Goal: Task Accomplishment & Management: Use online tool/utility

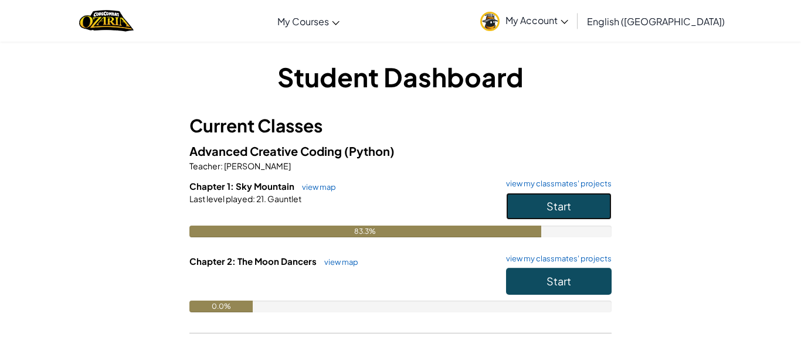
click at [568, 208] on span "Start" at bounding box center [559, 205] width 25 height 13
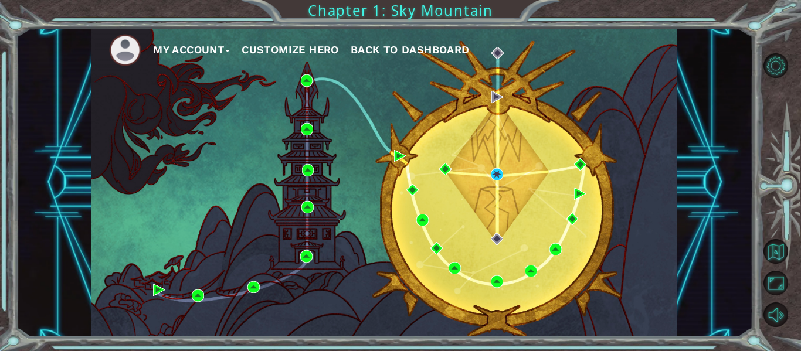
click at [503, 174] on div "My Account Customize Hero Back to Dashboard" at bounding box center [385, 182] width 586 height 309
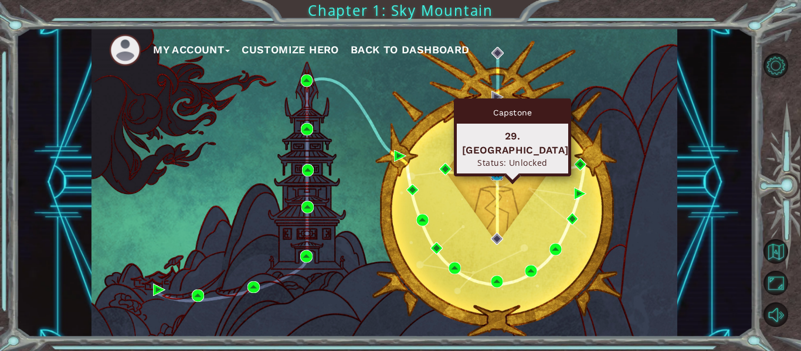
click at [498, 174] on img at bounding box center [497, 174] width 12 height 12
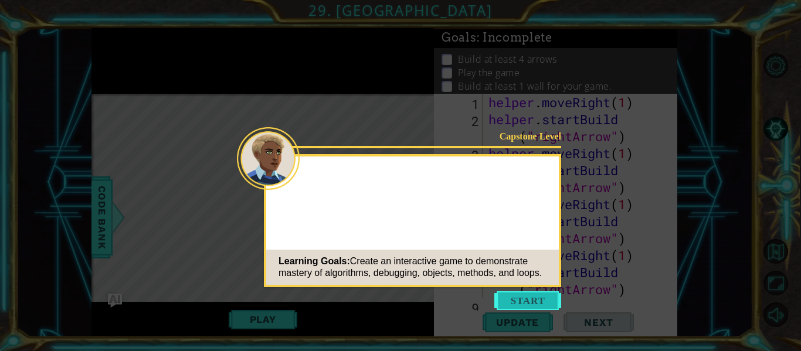
click at [530, 304] on button "Start" at bounding box center [527, 301] width 67 height 19
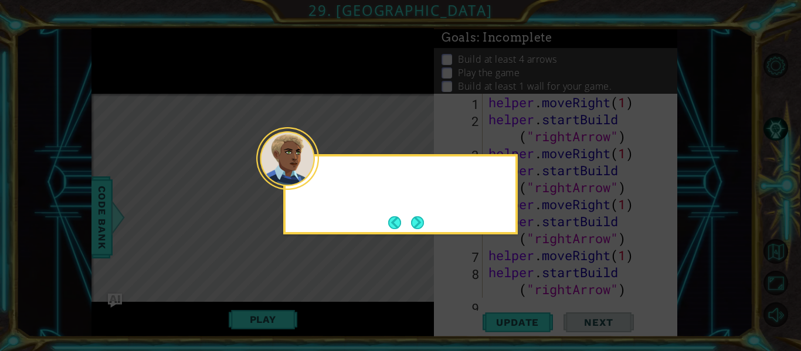
click at [511, 264] on icon at bounding box center [400, 175] width 801 height 351
click at [418, 219] on button "Next" at bounding box center [417, 222] width 15 height 15
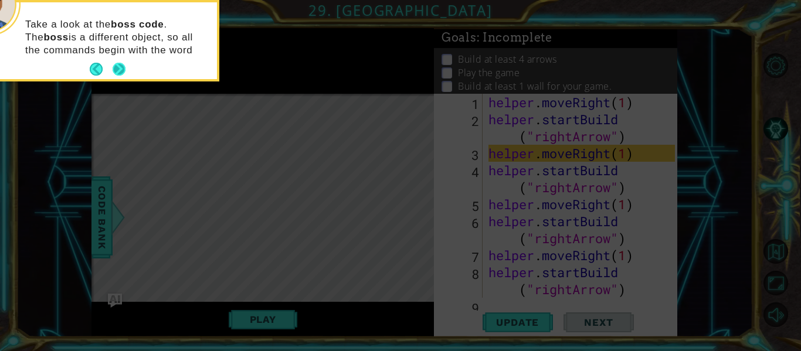
click at [117, 67] on button "Next" at bounding box center [119, 69] width 21 height 21
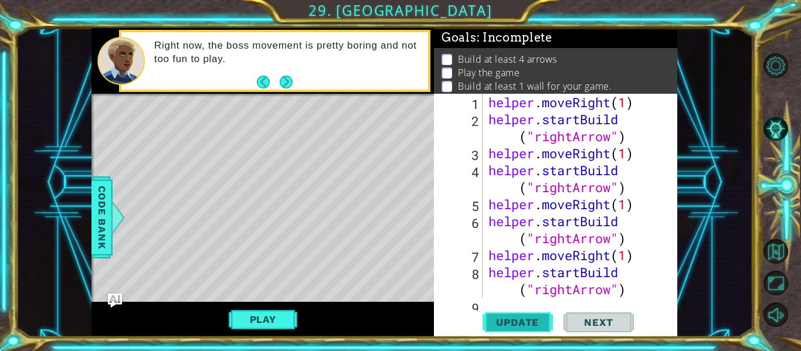
click at [501, 317] on span "Update" at bounding box center [517, 323] width 66 height 12
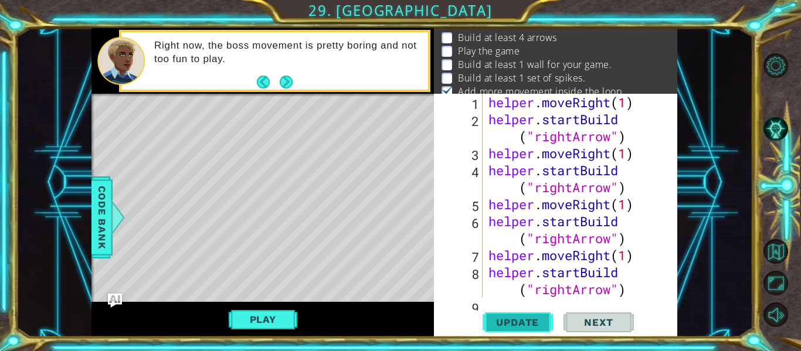
scroll to position [23, 0]
click at [514, 314] on button "Update" at bounding box center [518, 323] width 70 height 24
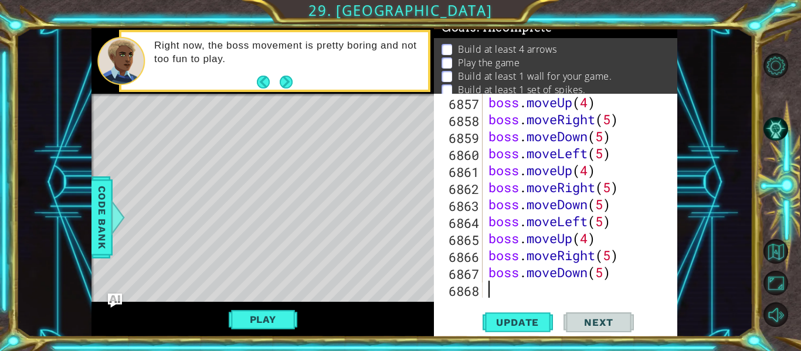
scroll to position [19016, 0]
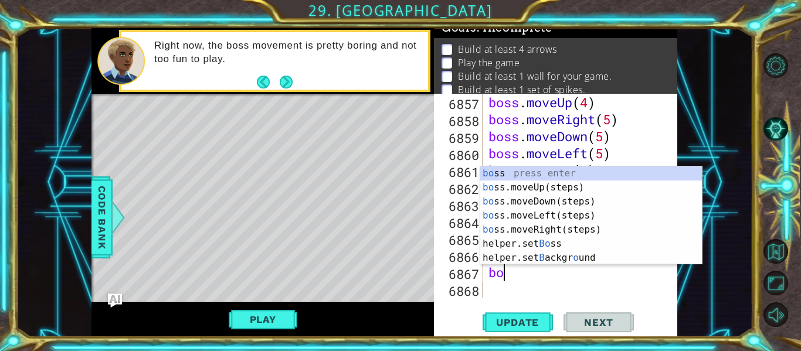
type textarea "b"
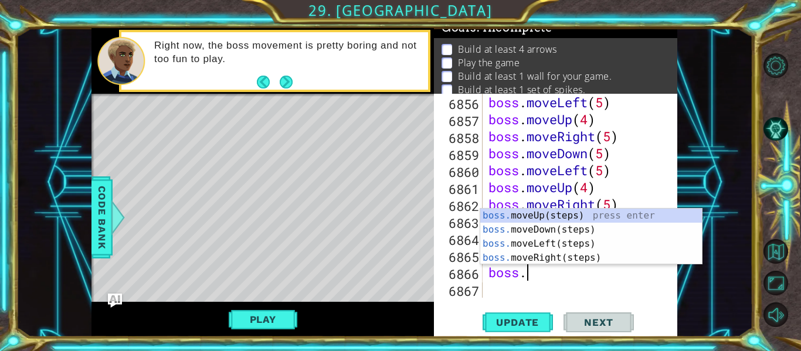
type textarea "b"
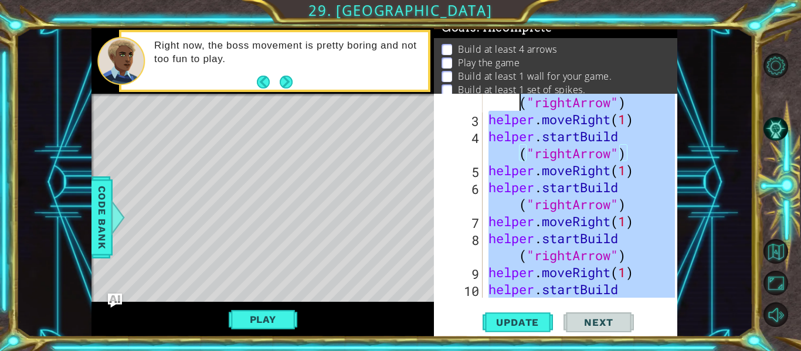
scroll to position [0, 0]
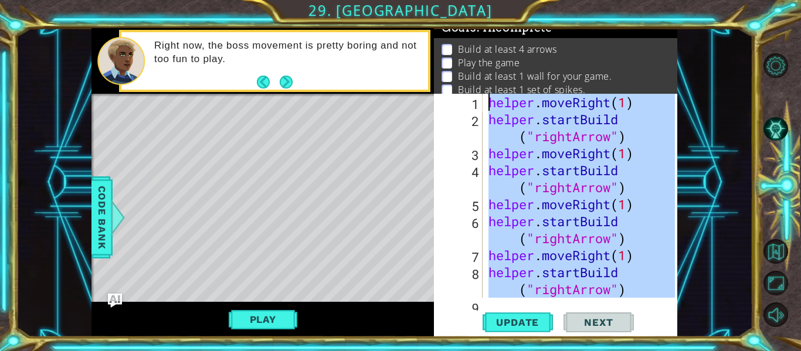
drag, startPoint x: 612, startPoint y: 267, endPoint x: 478, endPoint y: 45, distance: 259.4
click at [478, 45] on div "Goals : Incomplete Build at least 4 arrows Play the game Build at least 1 wall …" at bounding box center [555, 182] width 243 height 309
type textarea "helper.moveRight(1) helper.startBuild("rightArrow")"
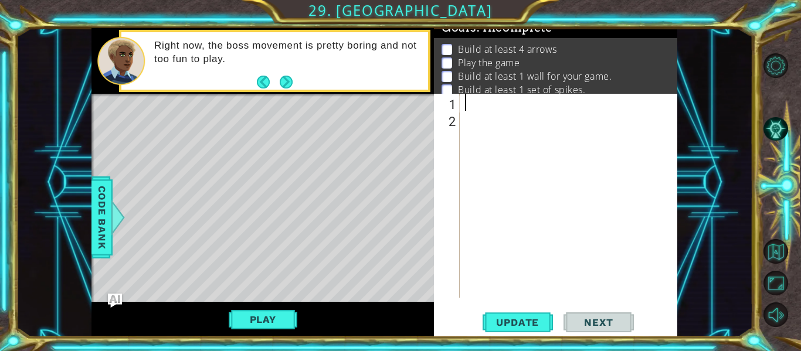
click at [492, 101] on div at bounding box center [572, 213] width 218 height 238
type textarea "b"
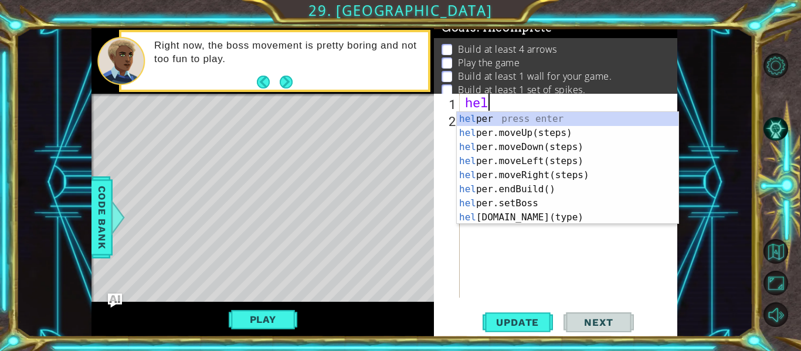
scroll to position [0, 1]
click at [530, 222] on div "help er press enter help er.moveUp(steps) press enter help er.moveDown(steps) p…" at bounding box center [568, 182] width 222 height 141
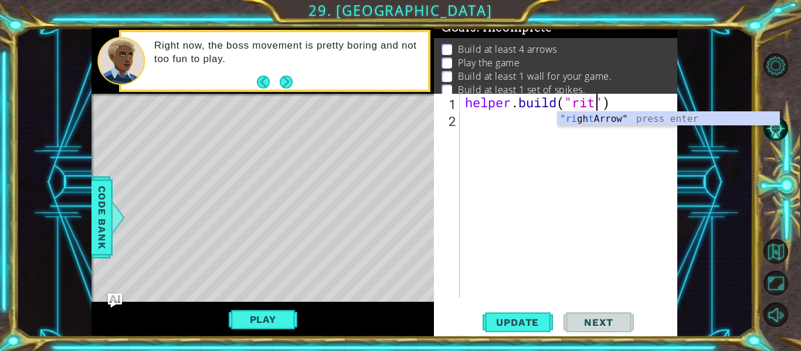
scroll to position [0, 6]
click at [615, 115] on div ""ri gh t Arrow" press enter" at bounding box center [669, 133] width 222 height 42
type textarea "helper.build("rightArrow"")"
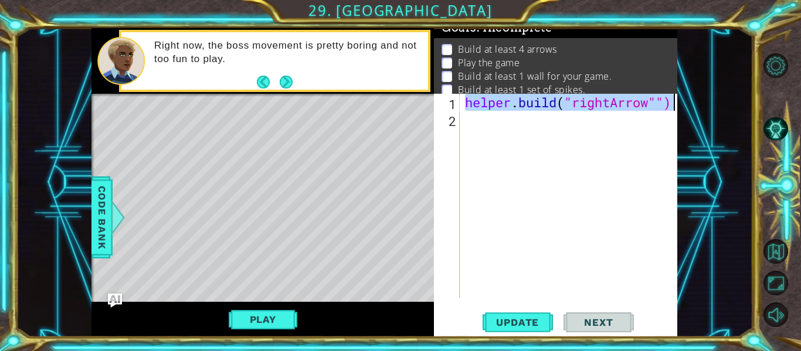
drag, startPoint x: 465, startPoint y: 103, endPoint x: 697, endPoint y: 110, distance: 232.4
click at [697, 110] on div "1 ההההההההההההההההההההההההההההההההההההההההההההההההההההההההההההההההההההההההההההה…" at bounding box center [384, 182] width 737 height 309
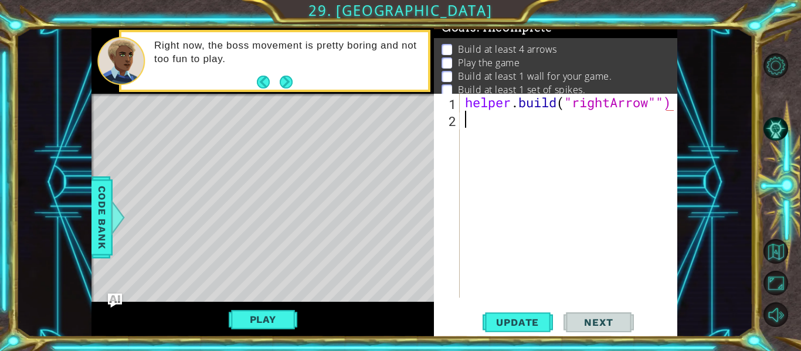
click at [612, 126] on div "helper . build ( "rightArrow"")" at bounding box center [572, 213] width 218 height 238
paste textarea "helper.build("rightArrow"")"
type textarea "helper.build("rightArrow"")"
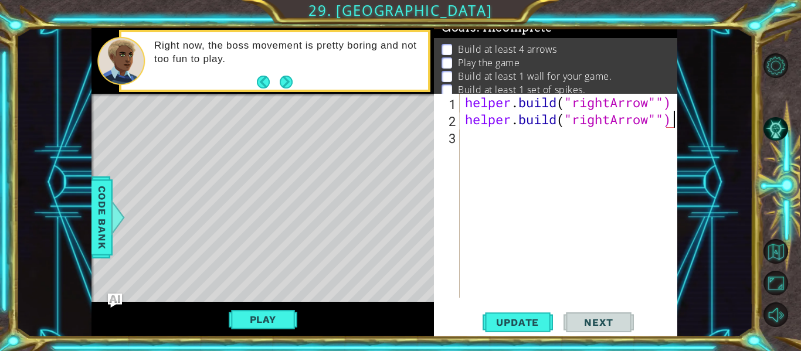
click at [616, 134] on div "helper . build ( "rightArrow"") helper . build ( "rightArrow"")" at bounding box center [572, 213] width 218 height 238
paste textarea "helper.build("rightArrow"")"
type textarea "helper.build("rightArrow"")"
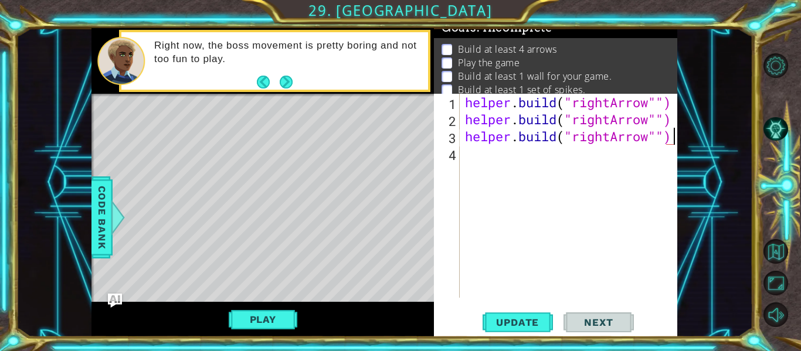
click at [615, 158] on div "helper . build ( "rightArrow"") helper . build ( "rightArrow"") helper . build …" at bounding box center [572, 213] width 218 height 238
paste textarea "helper.build("rightArrow"")"
type textarea "helper.build("rightArrow"")"
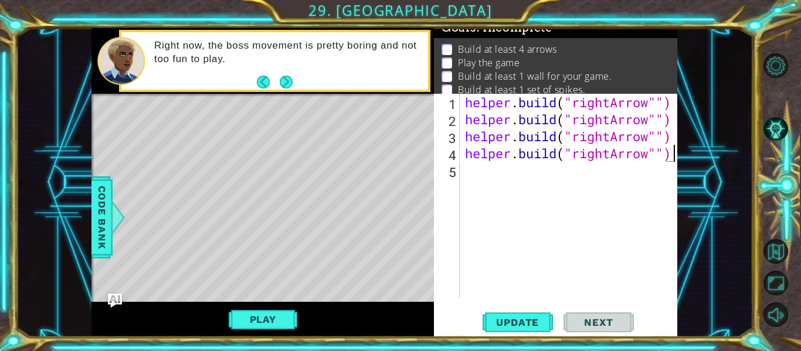
click at [604, 175] on div "helper . build ( "rightArrow"") helper . build ( "rightArrow"") helper . build …" at bounding box center [572, 213] width 218 height 238
click at [563, 172] on div "helper . build ( "rightArrow"") helper . build ( "rightArrow"") helper . build …" at bounding box center [572, 213] width 218 height 238
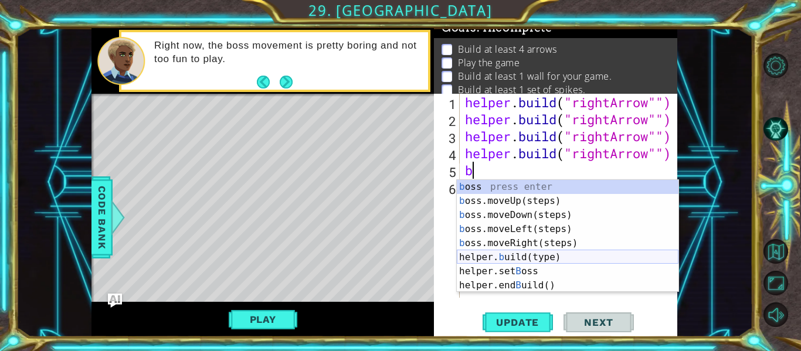
click at [554, 259] on div "b oss press enter b oss.moveUp(steps) press enter b oss.moveDown(steps) press e…" at bounding box center [568, 250] width 222 height 141
type textarea "[DOMAIN_NAME]("wall")"
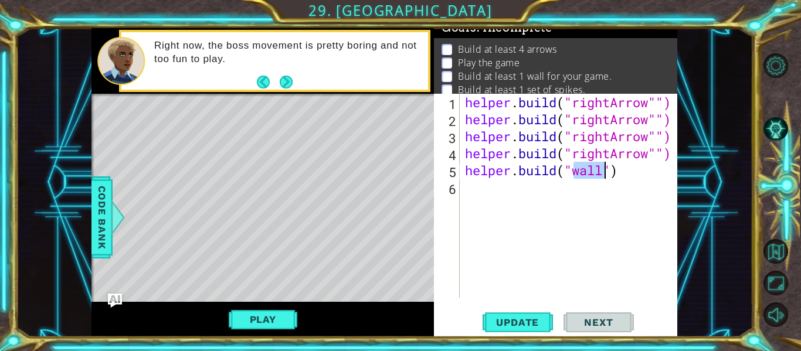
click at [483, 194] on div "helper . build ( "rightArrow"") helper . build ( "rightArrow"") helper . build …" at bounding box center [572, 213] width 218 height 238
drag, startPoint x: 545, startPoint y: 61, endPoint x: 543, endPoint y: 39, distance: 21.8
click at [543, 39] on div "Build at least 4 arrows Play the game Build at least 1 wall for your game. Buil…" at bounding box center [555, 84] width 243 height 92
click at [504, 196] on div "helper . build ( "rightArrow"") helper . build ( "rightArrow"") helper . build …" at bounding box center [572, 213] width 218 height 238
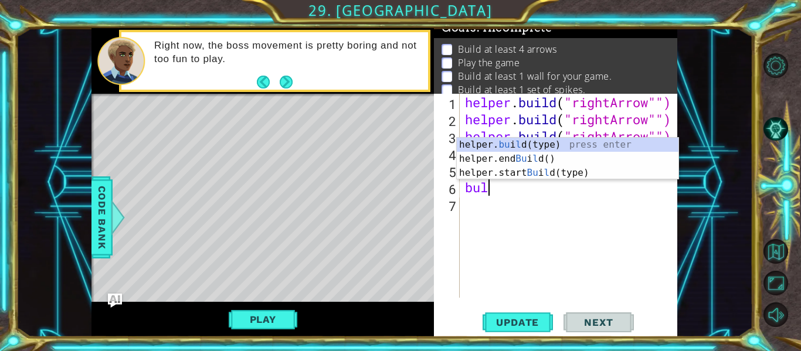
scroll to position [0, 1]
click at [531, 142] on div "helper. bu i l d(type) press enter helper.end Bu i l d() press enter helper.sta…" at bounding box center [568, 173] width 222 height 70
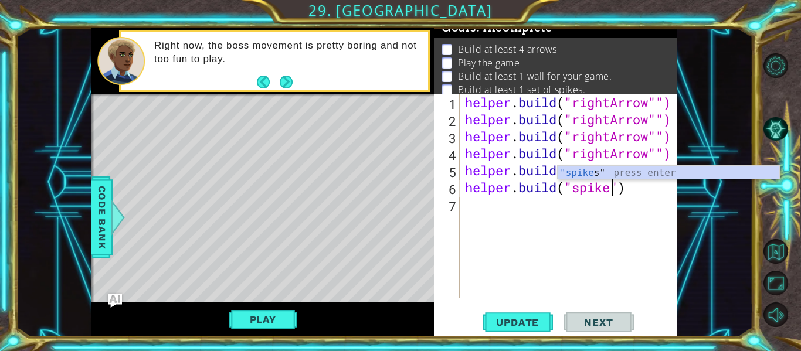
scroll to position [0, 7]
type textarea "helper.build("spikes")"
click at [546, 223] on div "helper . build ( "rightArrow"") helper . build ( "rightArrow"") helper . build …" at bounding box center [572, 213] width 218 height 238
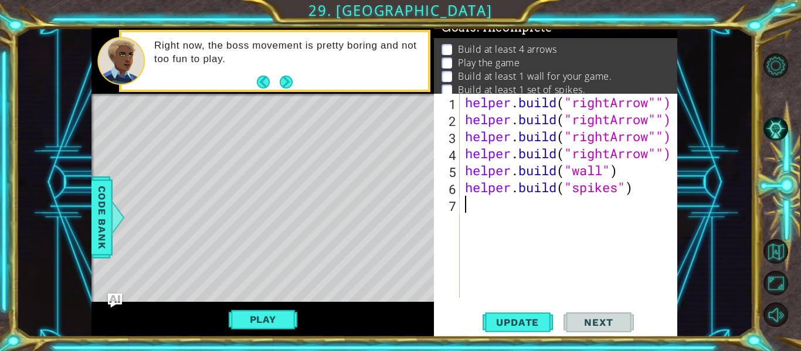
scroll to position [0, 0]
drag, startPoint x: 526, startPoint y: 62, endPoint x: 529, endPoint y: 28, distance: 34.8
click at [529, 18] on div "Goals : Incomplete Build at least 4 arrows Play the game Build at least 1 wall …" at bounding box center [555, 18] width 243 height 0
drag, startPoint x: 605, startPoint y: 56, endPoint x: 612, endPoint y: 7, distance: 49.3
click at [612, 7] on div "1 ההההההההההההההההההההההההההההההההההההההההההההההההההההההההההההההההההההההההההההה…" at bounding box center [400, 175] width 801 height 351
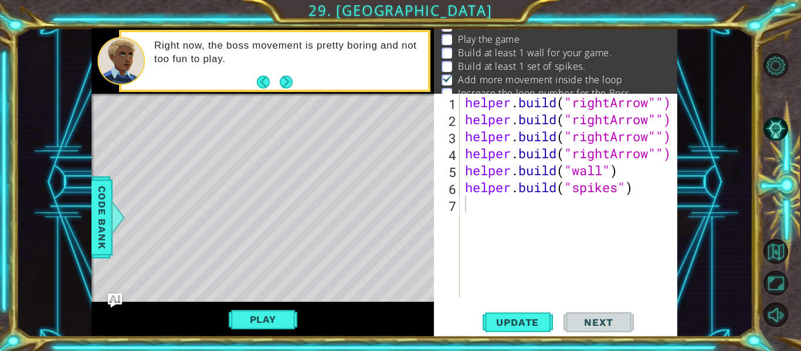
scroll to position [46, 0]
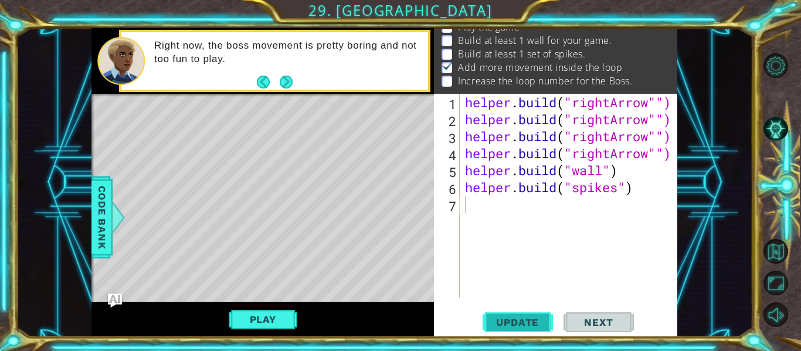
click at [544, 321] on span "Update" at bounding box center [517, 323] width 66 height 12
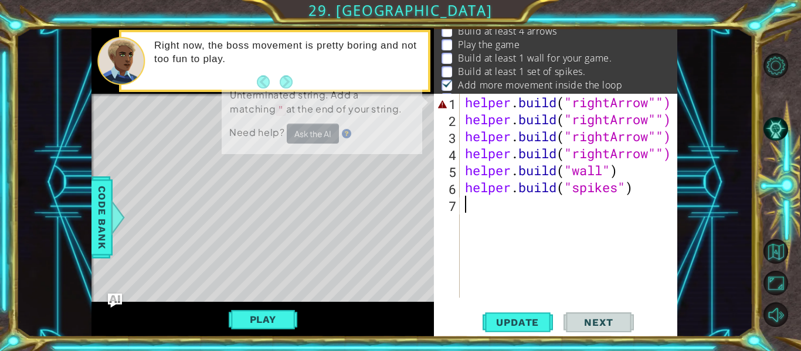
scroll to position [23, 0]
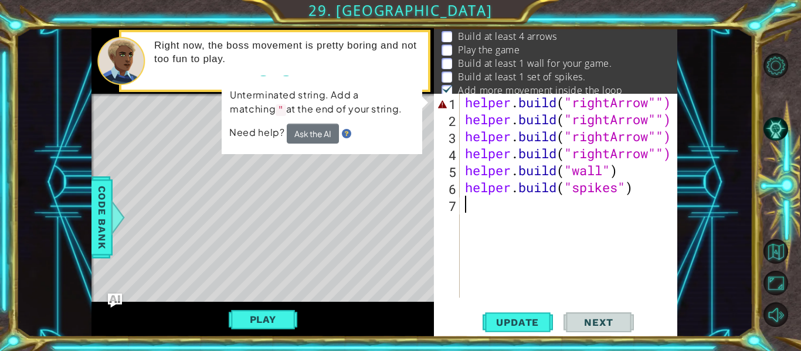
type textarea "helper.build("spikes")"
drag, startPoint x: 606, startPoint y: 235, endPoint x: 608, endPoint y: 292, distance: 57.5
click at [608, 292] on div "helper . build ( "rightArrow"") helper . build ( "rightArrow"") helper . build …" at bounding box center [572, 213] width 218 height 238
click at [678, 104] on div "1 ההההההההההההההההההההההההההההההההההההההההההההההההההההההההההההההההההההההההההההה…" at bounding box center [384, 182] width 737 height 309
click at [521, 326] on span "Update" at bounding box center [517, 323] width 66 height 12
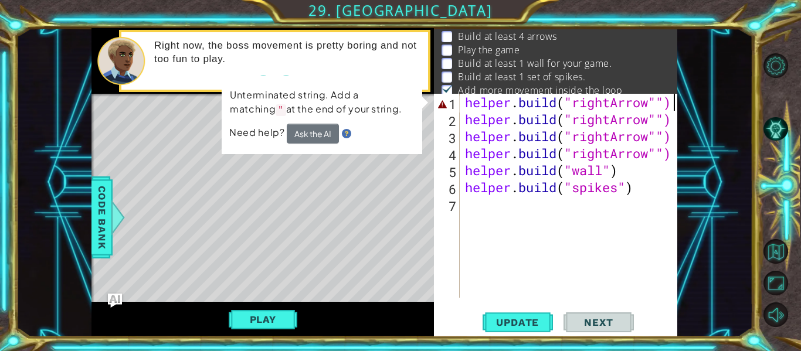
click at [674, 103] on div "helper . build ( "rightArrow"") helper . build ( "rightArrow"") helper . build …" at bounding box center [572, 213] width 218 height 238
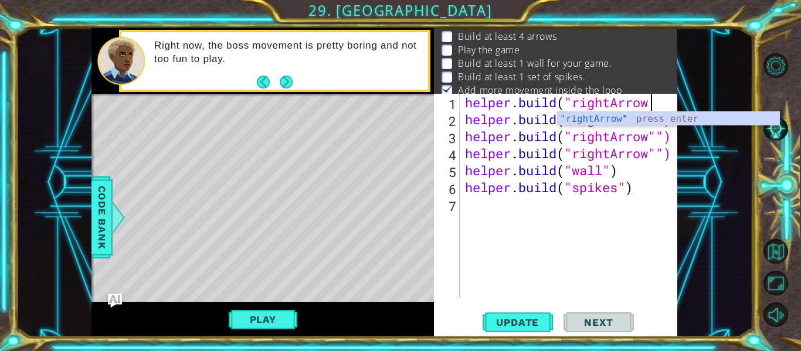
scroll to position [0, 8]
click at [679, 116] on div ""rightArrow " press enter" at bounding box center [669, 133] width 222 height 42
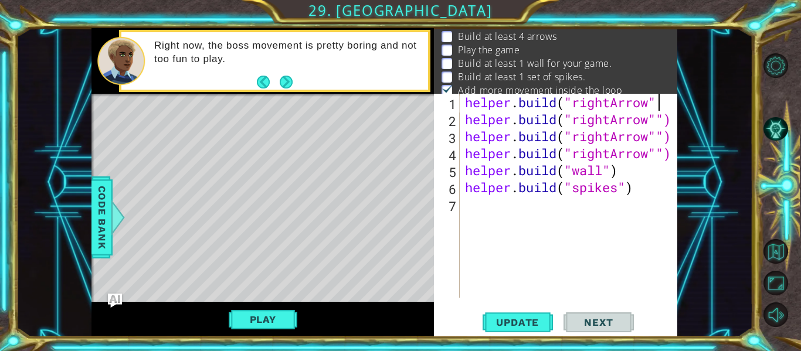
scroll to position [0, 9]
click at [529, 324] on span "Update" at bounding box center [517, 323] width 66 height 12
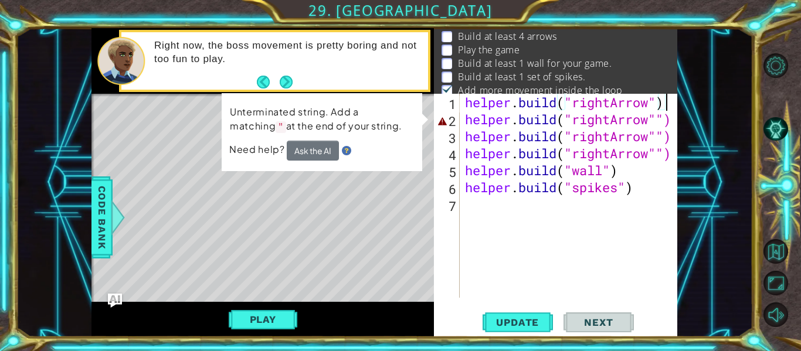
click at [665, 119] on div "helper . build ( "rightArrow" ) helper . build ( "rightArrow"") helper . build …" at bounding box center [572, 213] width 218 height 238
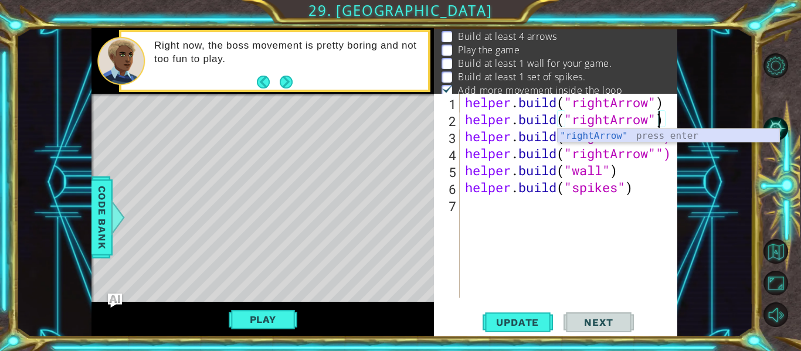
click at [663, 140] on div ""rightArrow" press enter" at bounding box center [669, 150] width 222 height 42
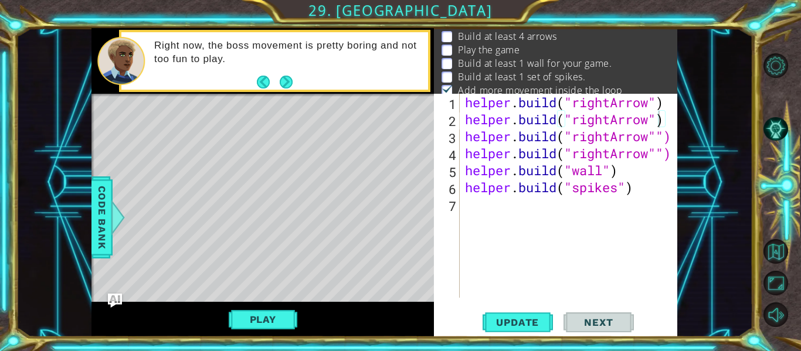
click at [704, 236] on div "1 ההההההההההההההההההההההההההההההההההההההההההההההההההההההההההההההההההההההההההההה…" at bounding box center [384, 182] width 737 height 309
click at [665, 139] on div "helper . build ( "rightArrow" ) helper . build ( "rightArrow" ) helper . build …" at bounding box center [572, 213] width 218 height 238
type textarea "[DOMAIN_NAME]("rightArrow")"
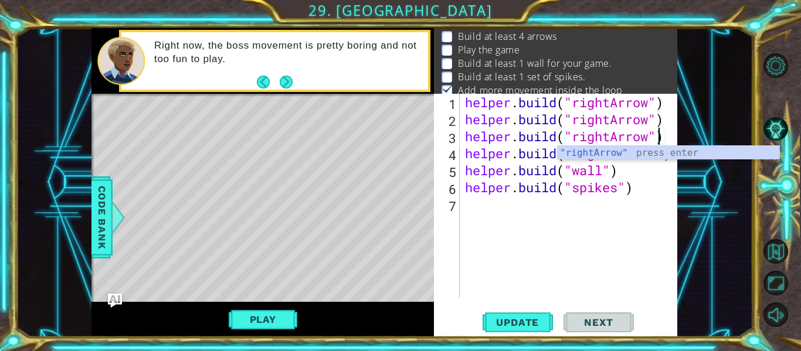
click at [668, 213] on div "helper . build ( "rightArrow" ) helper . build ( "rightArrow" ) helper . build …" at bounding box center [572, 213] width 218 height 238
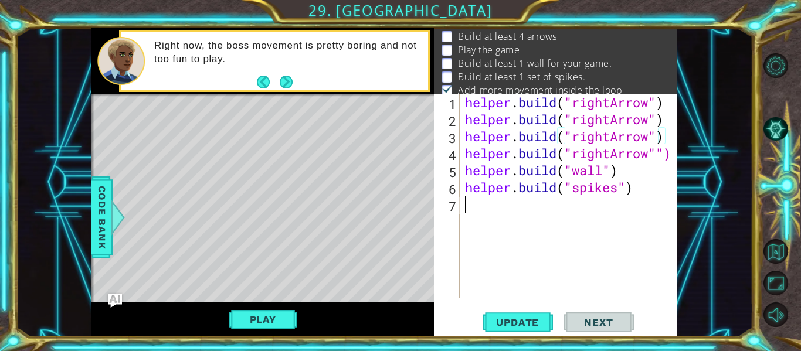
scroll to position [0, 0]
click at [666, 156] on div "helper . build ( "rightArrow" ) helper . build ( "rightArrow" ) helper . build …" at bounding box center [572, 213] width 218 height 238
type textarea "[DOMAIN_NAME]("rightArrow")"
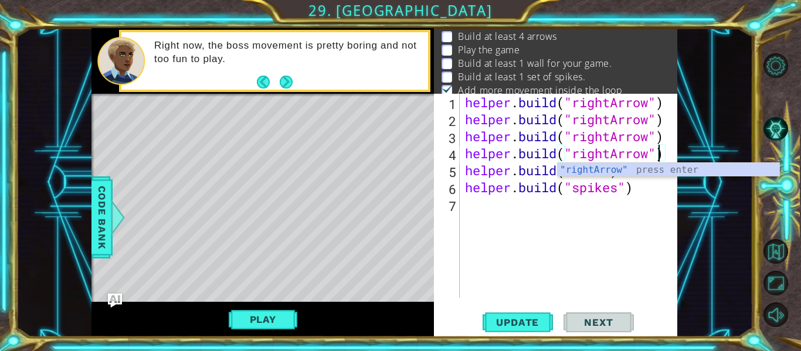
click at [665, 242] on div "helper . build ( "rightArrow" ) helper . build ( "rightArrow" ) helper . build …" at bounding box center [572, 213] width 218 height 238
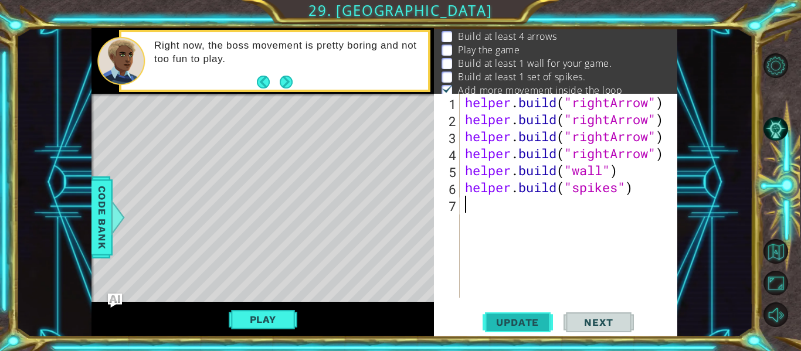
click at [527, 318] on span "Update" at bounding box center [517, 323] width 66 height 12
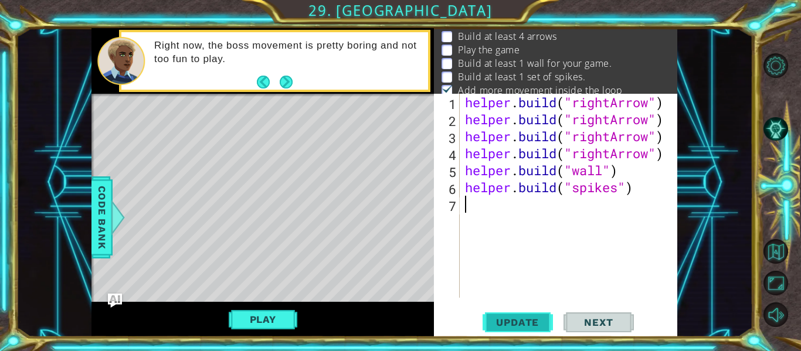
click at [527, 318] on span "Update" at bounding box center [517, 323] width 66 height 12
click at [290, 87] on button "Next" at bounding box center [287, 82] width 22 height 22
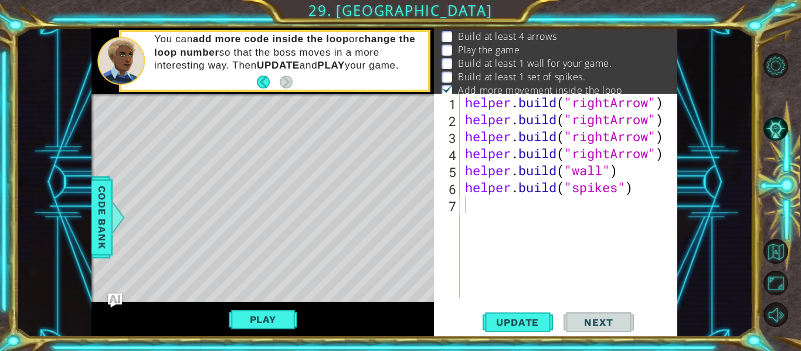
click at [286, 91] on div "You can add more code inside the loop or change the loop number so that the bos…" at bounding box center [287, 60] width 282 height 67
click at [249, 333] on div "Play" at bounding box center [263, 319] width 343 height 35
click at [254, 317] on button "Play" at bounding box center [263, 320] width 69 height 22
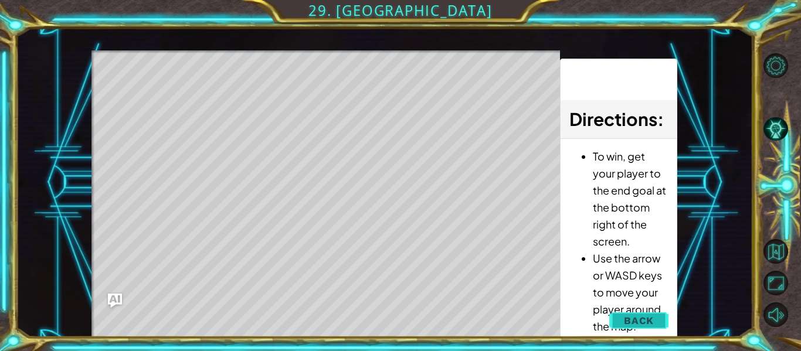
click at [625, 320] on span "Back" at bounding box center [639, 321] width 30 height 12
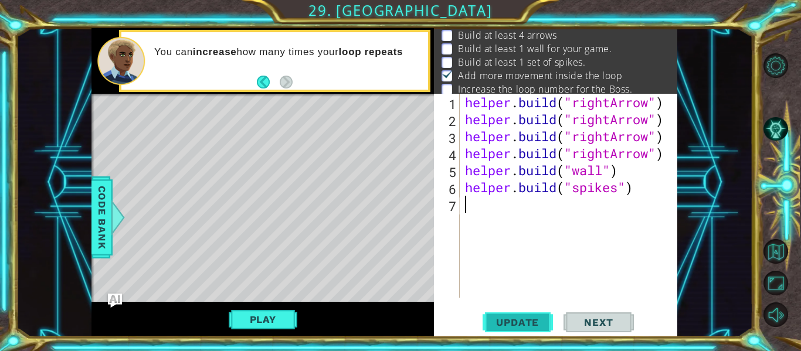
scroll to position [16, 0]
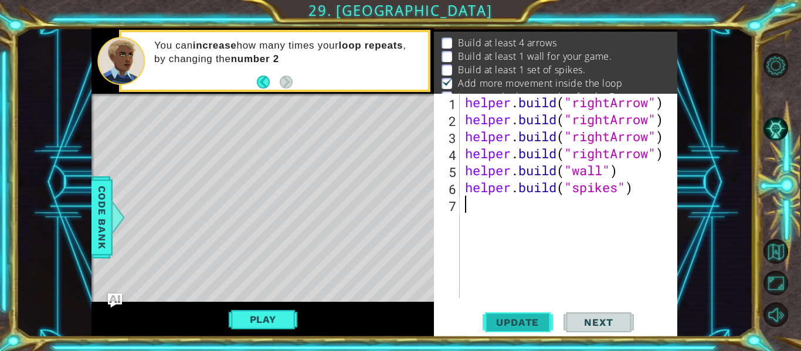
click at [501, 323] on span "Update" at bounding box center [517, 323] width 66 height 12
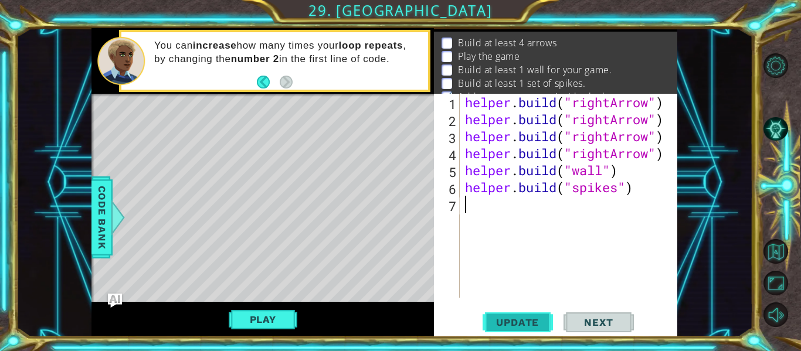
click at [503, 324] on span "Update" at bounding box center [517, 323] width 66 height 12
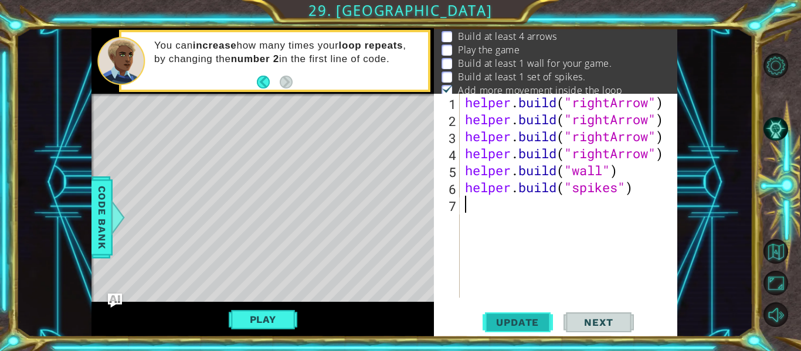
click at [503, 324] on span "Update" at bounding box center [517, 323] width 66 height 12
click at [505, 327] on span "Update" at bounding box center [517, 323] width 66 height 12
click at [507, 330] on button "Update" at bounding box center [518, 323] width 70 height 24
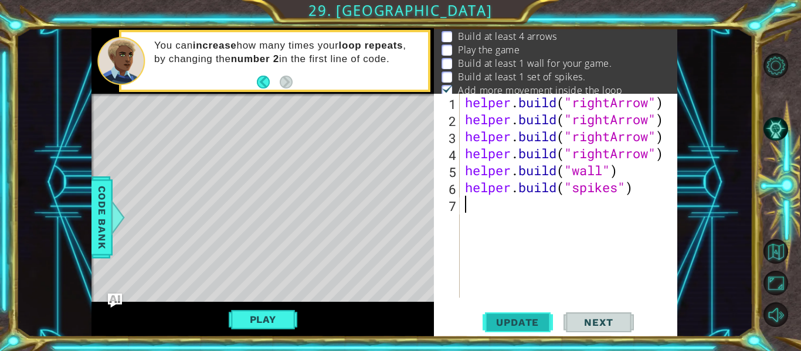
click at [507, 330] on button "Update" at bounding box center [518, 323] width 70 height 24
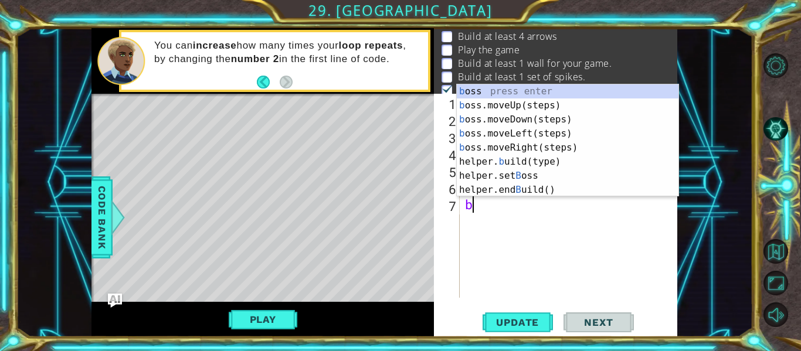
type textarea "bi"
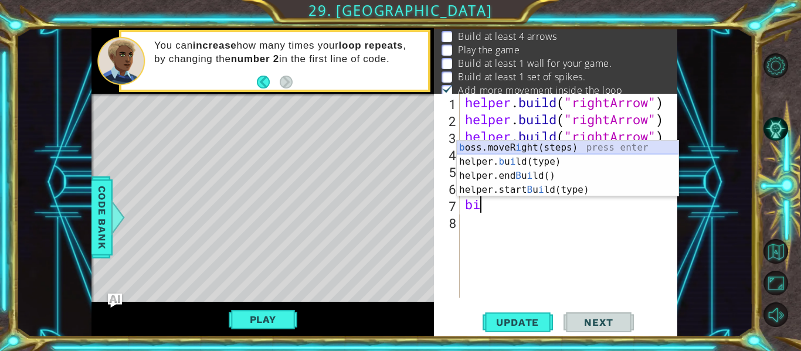
click at [542, 144] on div "b oss.moveR i ght(steps) press enter helper. b u i ld(type) press enter helper.…" at bounding box center [568, 183] width 222 height 84
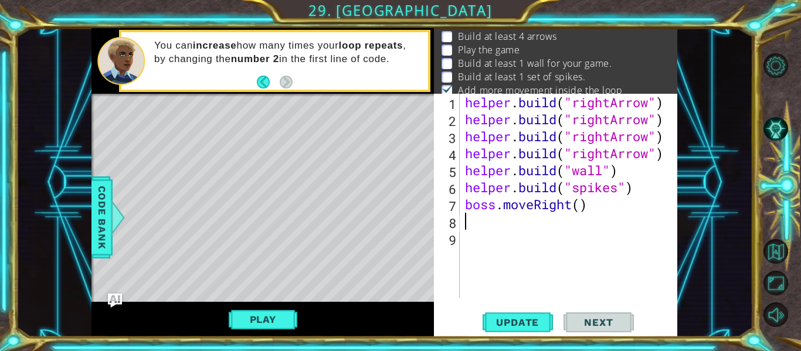
click at [582, 204] on div "helper . build ( "rightArrow" ) helper . build ( "rightArrow" ) helper . build …" at bounding box center [572, 213] width 218 height 238
type textarea "boss.moveRight(5)"
click at [564, 229] on div "helper . build ( "rightArrow" ) helper . build ( "rightArrow" ) helper . build …" at bounding box center [572, 213] width 218 height 238
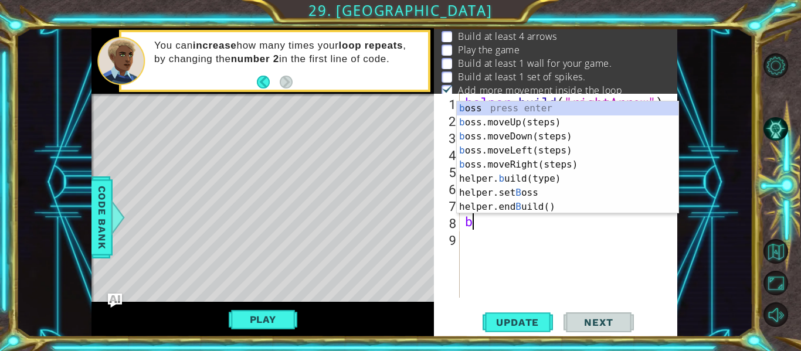
type textarea "bos"
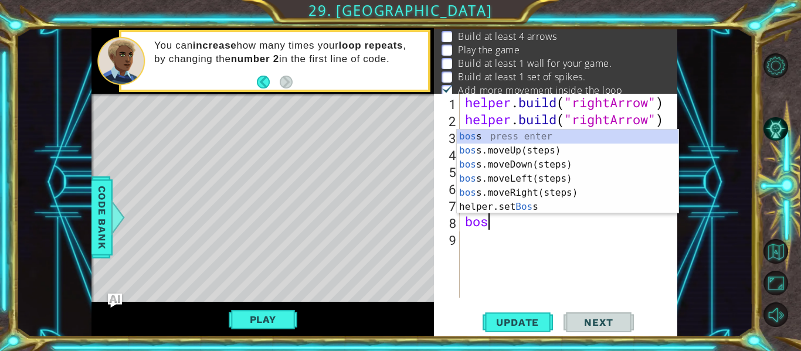
scroll to position [0, 1]
click at [573, 181] on div "bos s press enter bos s.moveUp(steps) press enter bos s.moveDown(steps) press e…" at bounding box center [568, 186] width 222 height 113
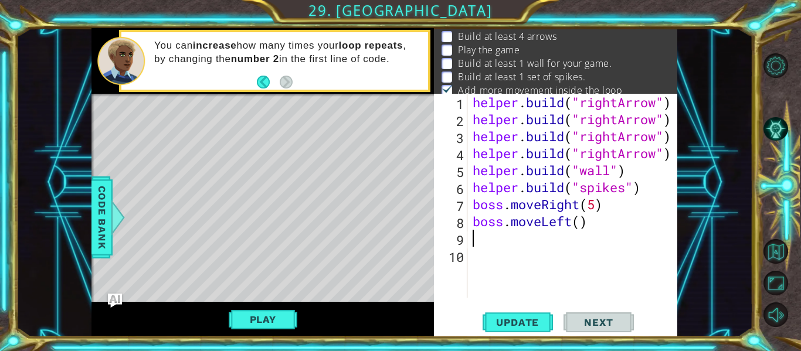
scroll to position [0, 0]
click at [583, 223] on div "helper . build ( "rightArrow" ) helper . build ( "rightArrow" ) helper . build …" at bounding box center [575, 213] width 211 height 238
click at [526, 326] on span "Update" at bounding box center [517, 323] width 66 height 12
drag, startPoint x: 520, startPoint y: 54, endPoint x: 540, endPoint y: -11, distance: 68.3
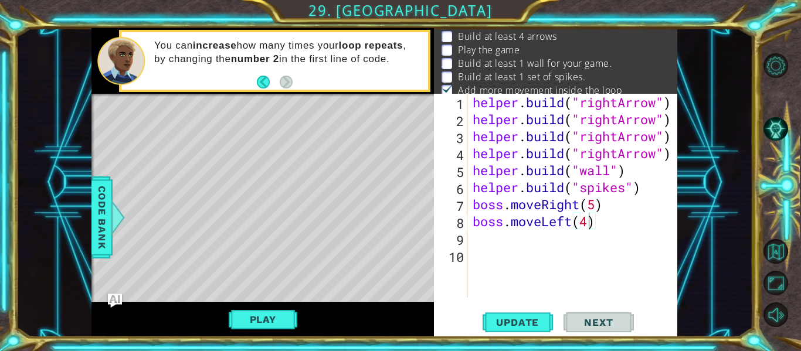
click at [540, 0] on html "1 ההההההההההההההההההההההההההההההההההההההההההההההההההההההההההההההההההההההההההההה…" at bounding box center [400, 175] width 801 height 351
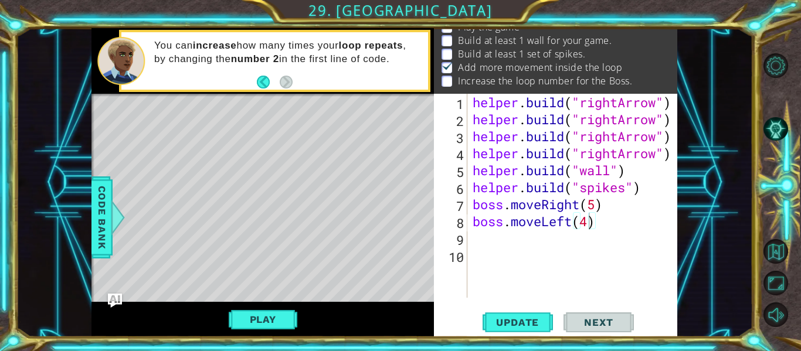
click at [585, 318] on span "Next" at bounding box center [598, 323] width 52 height 12
click at [511, 321] on span "Update" at bounding box center [517, 323] width 66 height 12
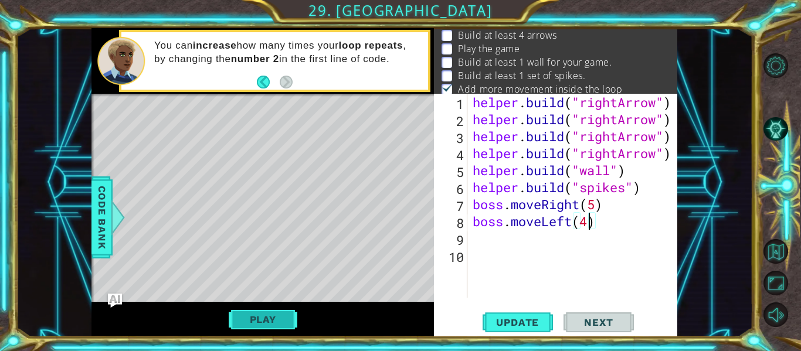
scroll to position [23, 0]
click at [253, 318] on button "Play" at bounding box center [263, 320] width 69 height 22
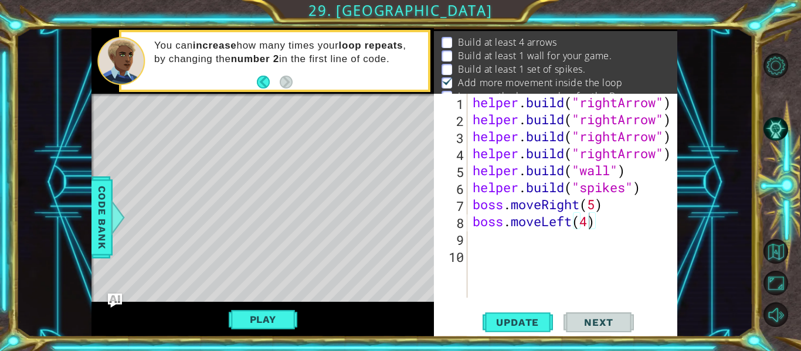
scroll to position [16, 0]
type textarea "[DOMAIN_NAME]("rightArrow")"
drag, startPoint x: 488, startPoint y: 95, endPoint x: 439, endPoint y: 83, distance: 50.6
click at [439, 83] on div "Goals : Incomplete Build at least 4 arrows Build at least 1 wall for your game.…" at bounding box center [555, 182] width 243 height 309
click at [656, 302] on div "helper.build("rightArrow") 1 2 3 4 5 6 7 8 9 10 helper . build ( "rightArrow" )…" at bounding box center [555, 215] width 243 height 243
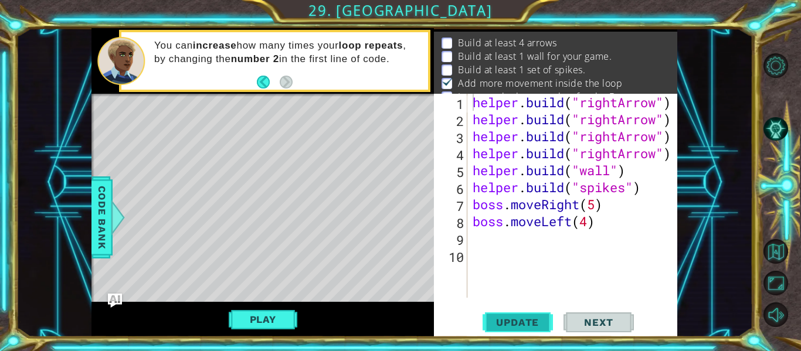
click at [520, 312] on button "Update" at bounding box center [518, 323] width 70 height 24
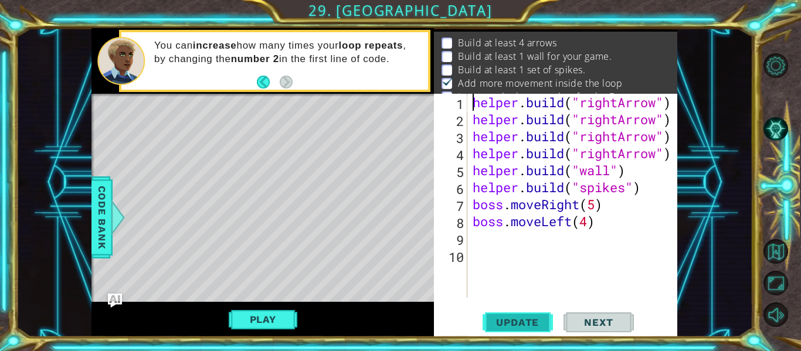
click at [520, 312] on button "Update" at bounding box center [518, 323] width 70 height 24
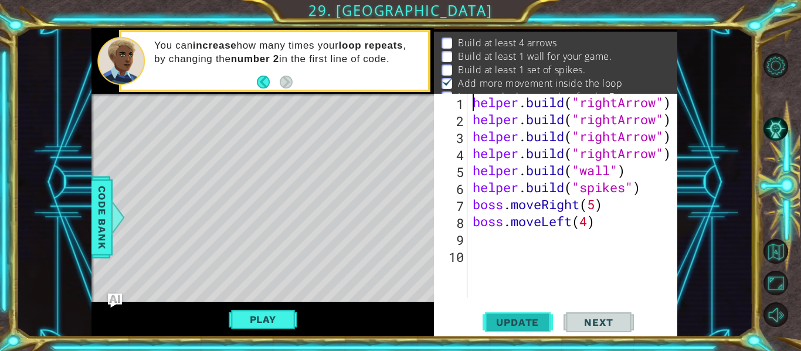
click at [520, 312] on button "Update" at bounding box center [518, 323] width 70 height 24
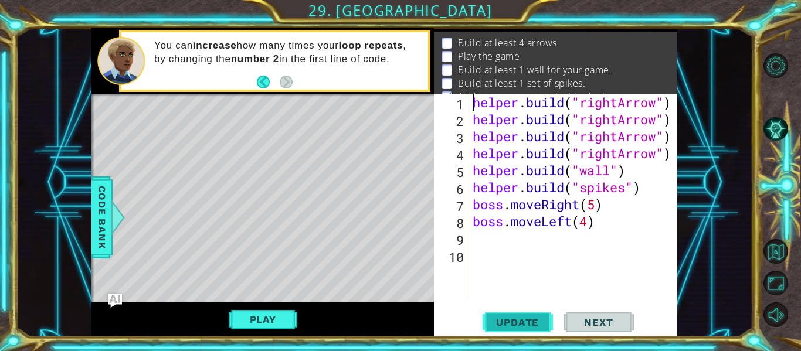
click at [520, 312] on button "Update" at bounding box center [518, 323] width 70 height 24
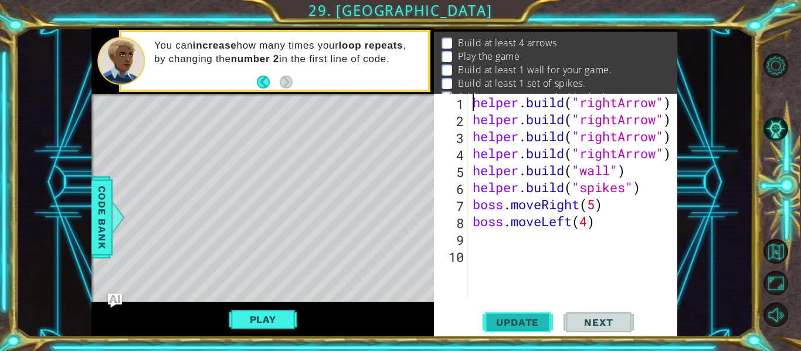
click at [520, 312] on button "Update" at bounding box center [518, 323] width 70 height 24
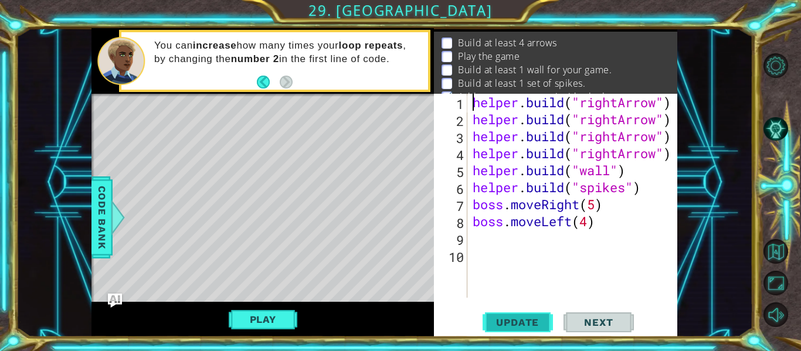
click at [520, 312] on button "Update" at bounding box center [518, 323] width 70 height 24
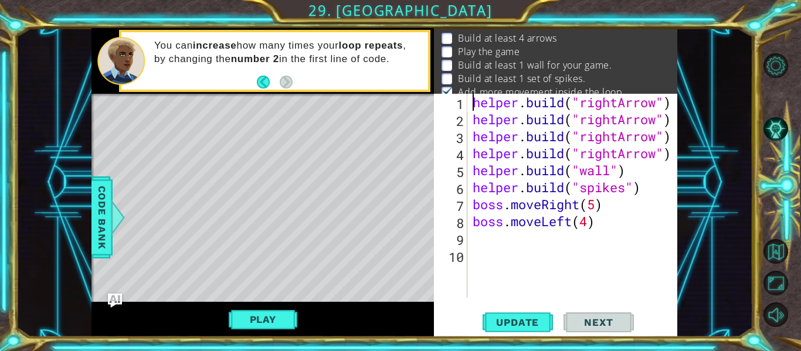
scroll to position [23, 0]
click at [513, 318] on span "Update" at bounding box center [517, 323] width 66 height 12
click at [506, 335] on div "helper.build("rightArrow") 1 2 3 4 5 6 7 8 9 10 helper . build ( "rightArrow" )…" at bounding box center [555, 215] width 243 height 243
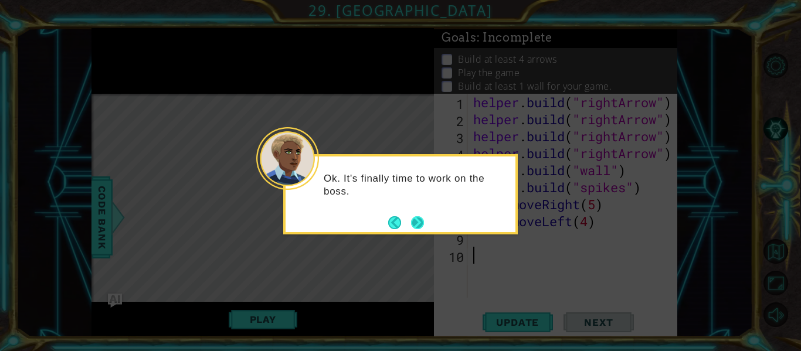
click at [411, 221] on button "Next" at bounding box center [417, 223] width 16 height 16
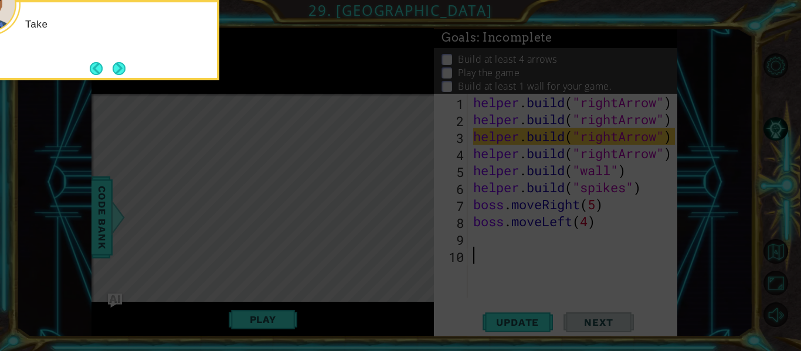
click at [411, 221] on icon at bounding box center [400, 53] width 801 height 598
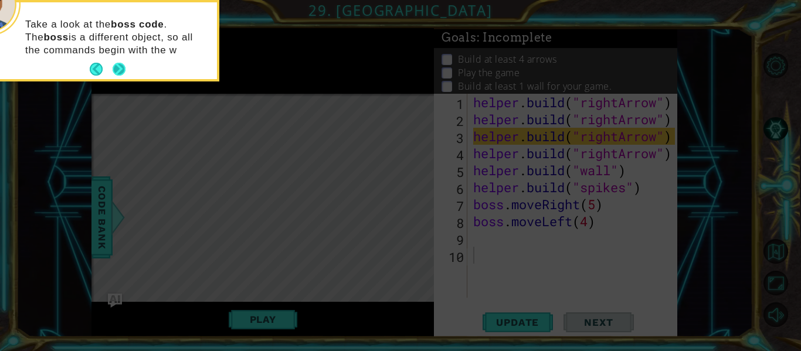
click at [113, 65] on button "Next" at bounding box center [120, 70] width 22 height 22
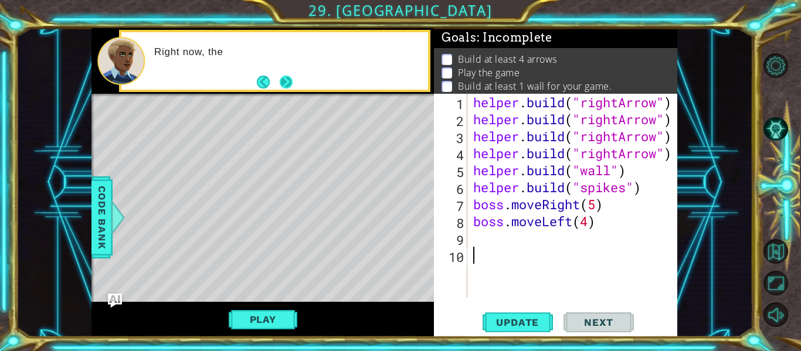
click at [285, 86] on button "Next" at bounding box center [286, 81] width 17 height 17
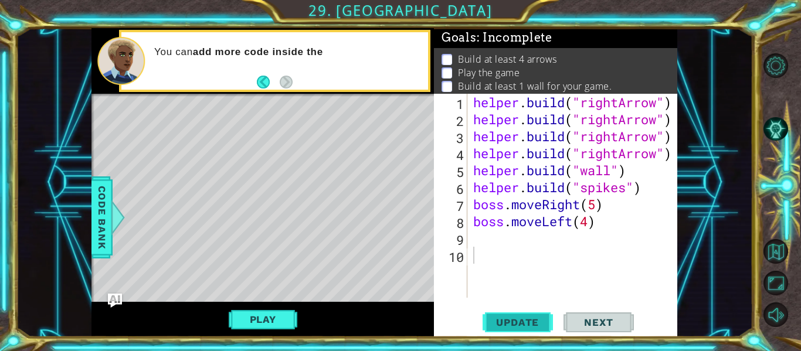
click at [520, 323] on span "Update" at bounding box center [517, 323] width 66 height 12
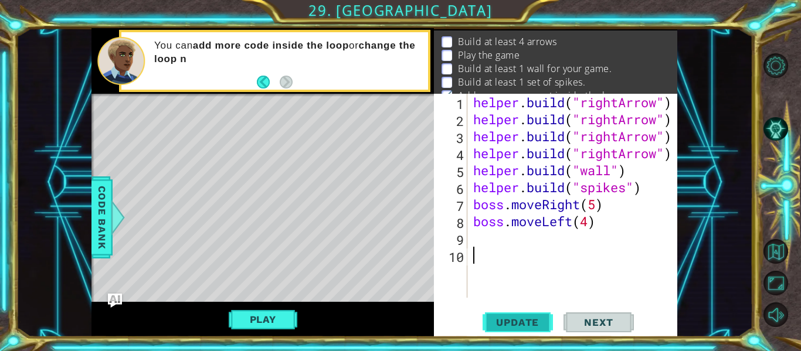
scroll to position [23, 0]
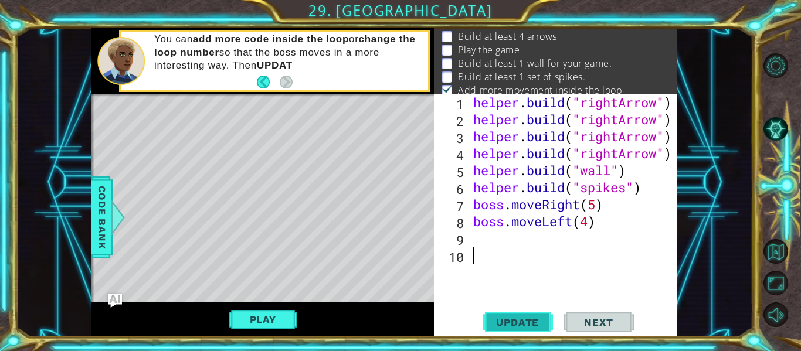
click at [520, 323] on span "Update" at bounding box center [517, 323] width 66 height 12
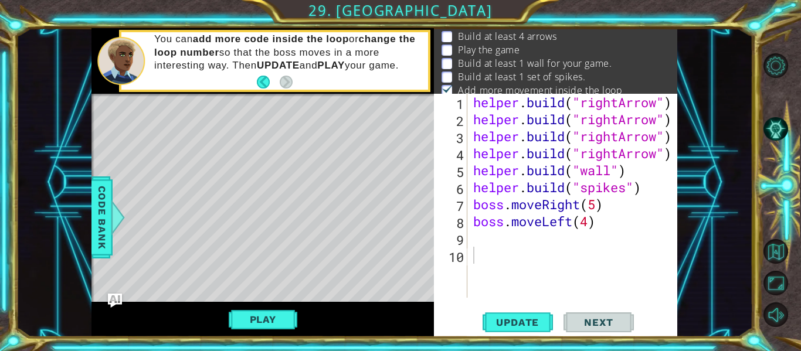
drag, startPoint x: 602, startPoint y: 90, endPoint x: 611, endPoint y: 32, distance: 58.2
click at [611, 32] on ul "Build at least 4 arrows Play the game Build at least 1 wall for your game. Buil…" at bounding box center [556, 70] width 234 height 81
drag, startPoint x: 611, startPoint y: 32, endPoint x: 604, endPoint y: 107, distance: 74.8
click at [604, 107] on div "Goals : Incomplete Build at least 4 arrows Play the game Build at least 1 wall …" at bounding box center [555, 182] width 243 height 309
click at [256, 318] on button "Play" at bounding box center [263, 320] width 69 height 22
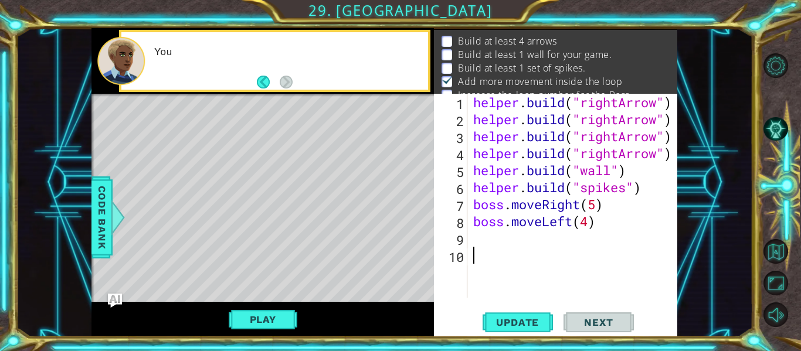
scroll to position [16, 0]
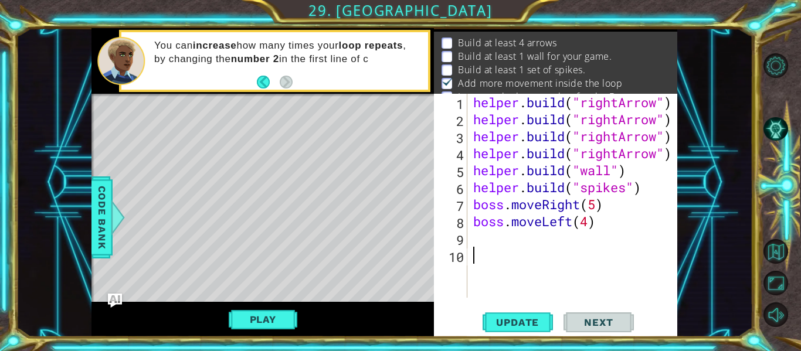
click at [588, 227] on div "helper . build ( "rightArrow" ) helper . build ( "rightArrow" ) helper . build …" at bounding box center [576, 213] width 210 height 238
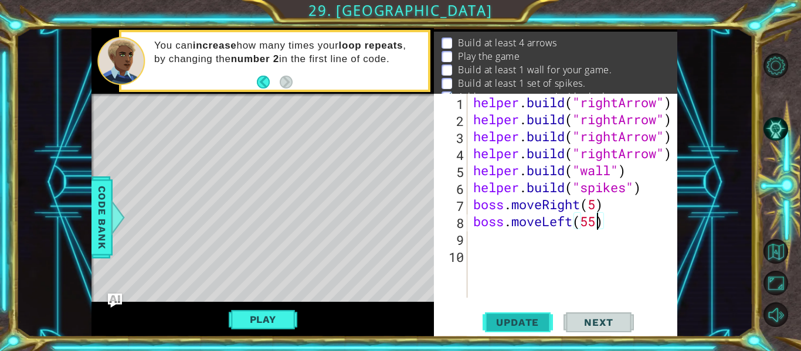
click at [517, 327] on span "Update" at bounding box center [517, 323] width 66 height 12
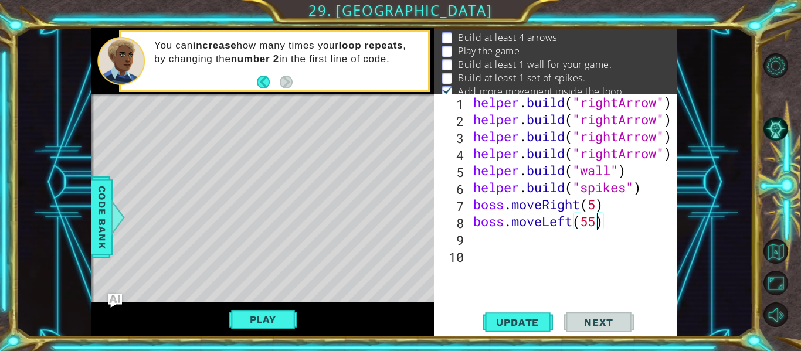
scroll to position [23, 0]
click at [238, 312] on button "Play" at bounding box center [263, 320] width 69 height 22
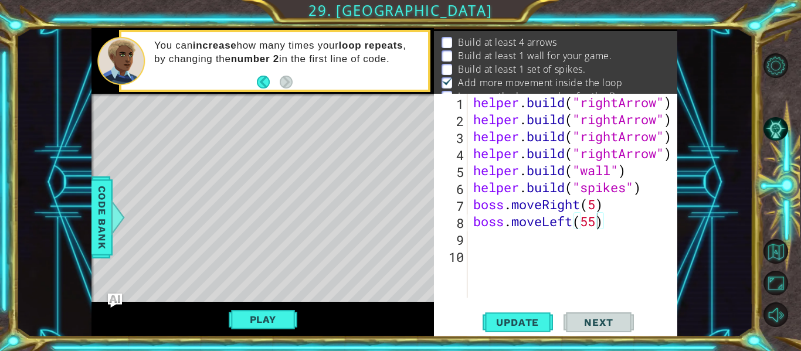
scroll to position [16, 0]
drag, startPoint x: 612, startPoint y: 218, endPoint x: 562, endPoint y: 223, distance: 50.7
click at [562, 223] on div "helper . build ( "rightArrow" ) helper . build ( "rightArrow" ) helper . build …" at bounding box center [576, 213] width 210 height 238
click at [581, 208] on div "helper . build ( "rightArrow" ) helper . build ( "rightArrow" ) helper . build …" at bounding box center [576, 213] width 210 height 238
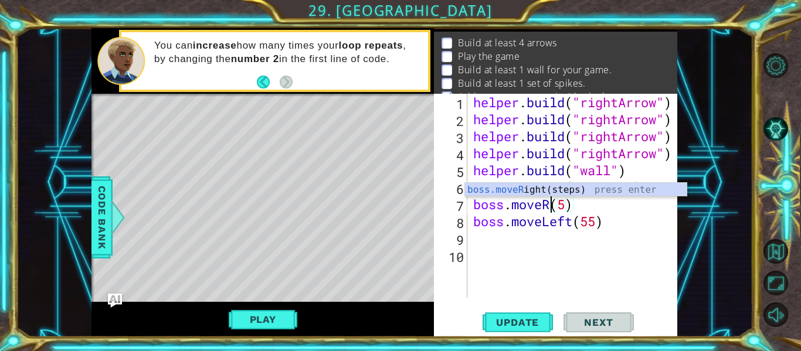
scroll to position [0, 4]
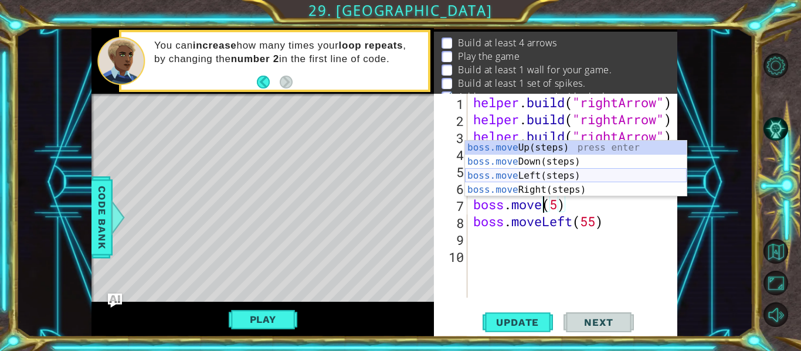
click at [539, 172] on div "boss.move Up(steps) press enter boss.move Down(steps) press enter boss.move Lef…" at bounding box center [576, 183] width 222 height 84
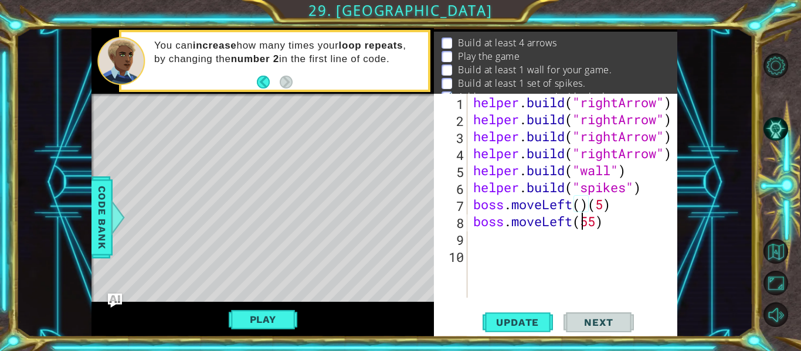
click at [584, 214] on div "helper . build ( "rightArrow" ) helper . build ( "rightArrow" ) helper . build …" at bounding box center [576, 213] width 210 height 238
click at [586, 211] on div "helper . build ( "rightArrow" ) helper . build ( "rightArrow" ) helper . build …" at bounding box center [576, 213] width 210 height 238
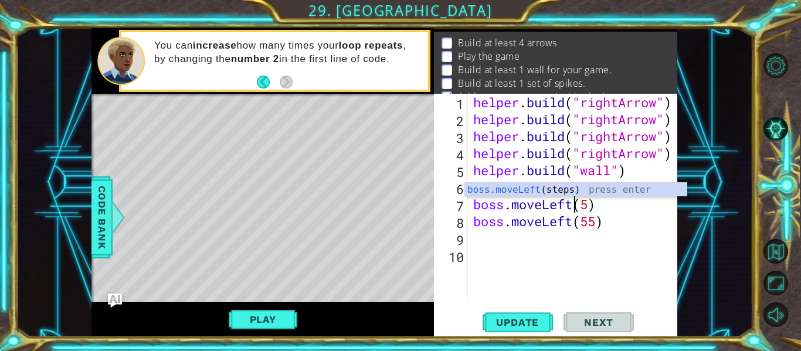
click at [593, 218] on div "helper . build ( "rightArrow" ) helper . build ( "rightArrow" ) helper . build …" at bounding box center [576, 213] width 210 height 238
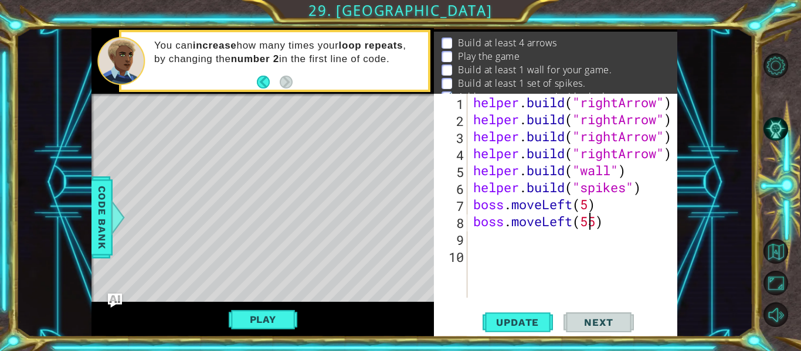
click at [597, 223] on div "helper . build ( "rightArrow" ) helper . build ( "rightArrow" ) helper . build …" at bounding box center [576, 213] width 210 height 238
type textarea "boss.moveLeft(5)"
click at [531, 318] on span "Update" at bounding box center [517, 323] width 66 height 12
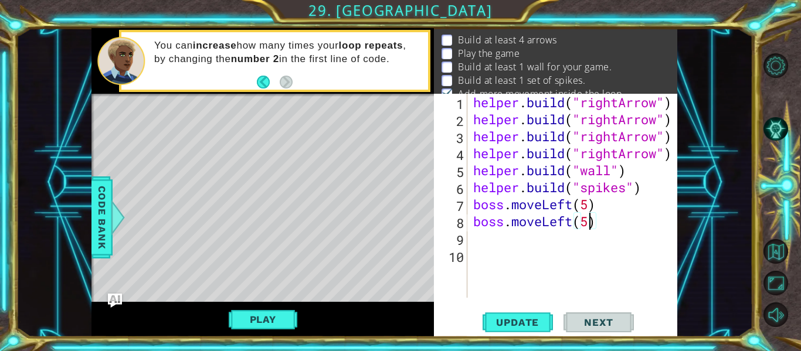
scroll to position [23, 0]
click at [281, 323] on button "Play" at bounding box center [263, 320] width 69 height 22
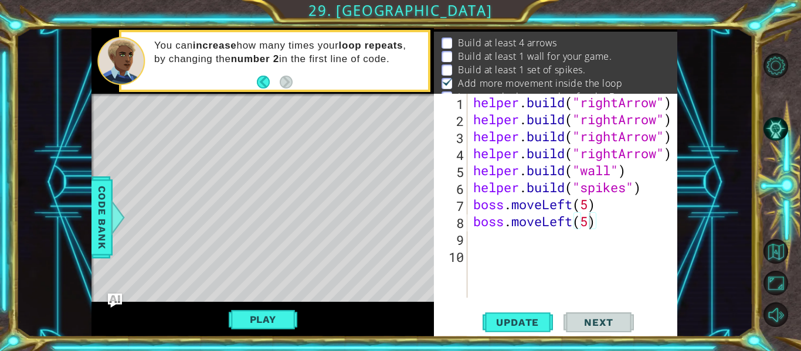
scroll to position [0, 0]
click at [596, 250] on div "helper . build ( "rightArrow" ) helper . build ( "rightArrow" ) helper . build …" at bounding box center [576, 213] width 210 height 238
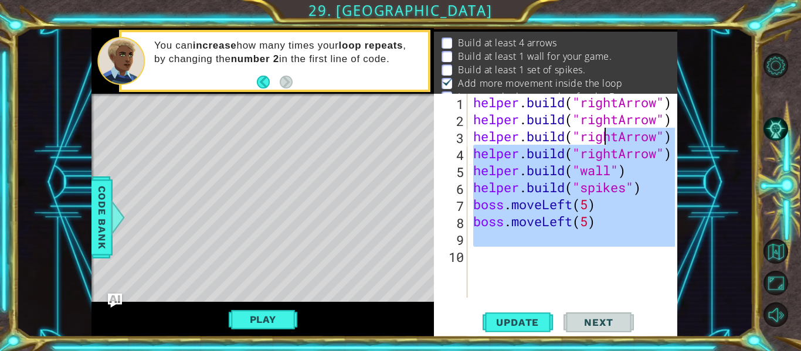
drag, startPoint x: 596, startPoint y: 250, endPoint x: 597, endPoint y: 71, distance: 178.9
click at [597, 71] on div "Goals : Incomplete Build at least 4 arrows Build at least 1 wall for your game.…" at bounding box center [555, 182] width 243 height 309
type textarea "[DOMAIN_NAME]("rightArrow") [DOMAIN_NAME]("rightArrow")"
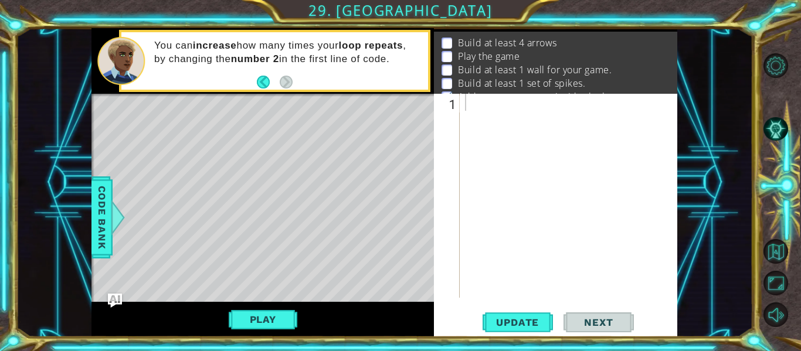
drag, startPoint x: 616, startPoint y: 55, endPoint x: 611, endPoint y: 33, distance: 22.3
click at [611, 33] on div "Build at least 4 arrows Play the game Build at least 1 wall for your game. Buil…" at bounding box center [555, 78] width 243 height 92
drag, startPoint x: 608, startPoint y: 48, endPoint x: 614, endPoint y: 59, distance: 13.1
click at [614, 59] on ul "Build at least 4 arrows Play the game Build at least 1 wall for your game. Buil…" at bounding box center [556, 76] width 234 height 81
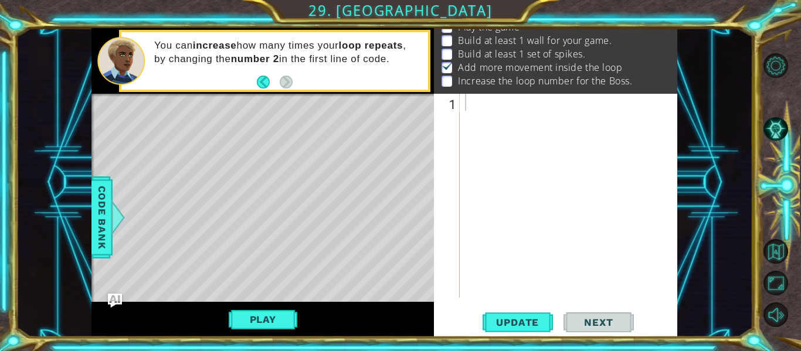
scroll to position [22, 0]
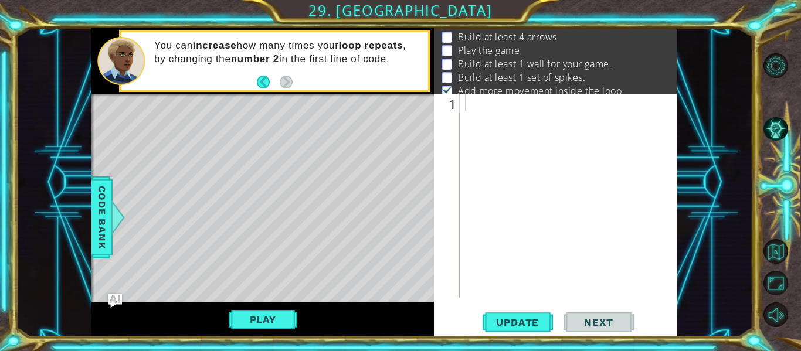
drag, startPoint x: 520, startPoint y: 66, endPoint x: 521, endPoint y: 40, distance: 25.2
click at [521, 40] on ul "Build at least 4 arrows Play the game Build at least 1 wall for your game. Buil…" at bounding box center [556, 71] width 234 height 81
drag, startPoint x: 646, startPoint y: 57, endPoint x: 646, endPoint y: 118, distance: 61.0
click at [646, 118] on div "Goals : Incomplete Build at least 4 arrows Play the game Build at least 1 wall …" at bounding box center [555, 182] width 243 height 309
click at [602, 114] on div at bounding box center [572, 213] width 218 height 238
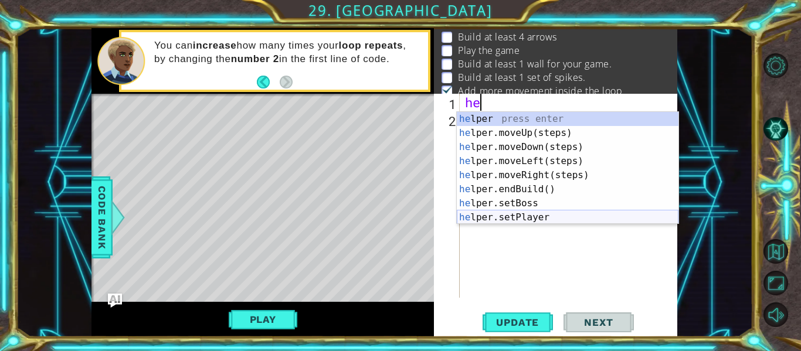
click at [570, 212] on div "he lper press enter he lper.moveUp(steps) press enter he lper.moveDown(steps) p…" at bounding box center [568, 182] width 222 height 141
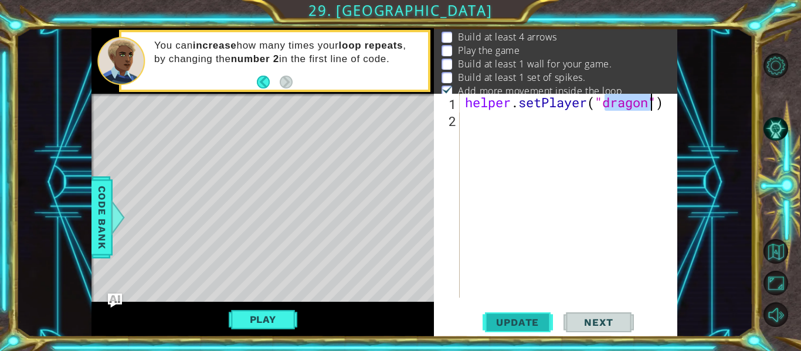
type textarea "helper.setPlayer("dragon")"
click at [534, 326] on span "Update" at bounding box center [517, 323] width 66 height 12
click at [260, 327] on button "Play" at bounding box center [263, 320] width 69 height 22
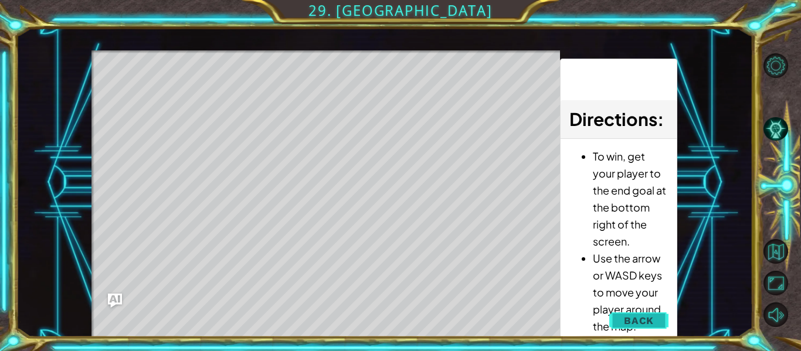
click at [639, 321] on span "Back" at bounding box center [639, 321] width 30 height 12
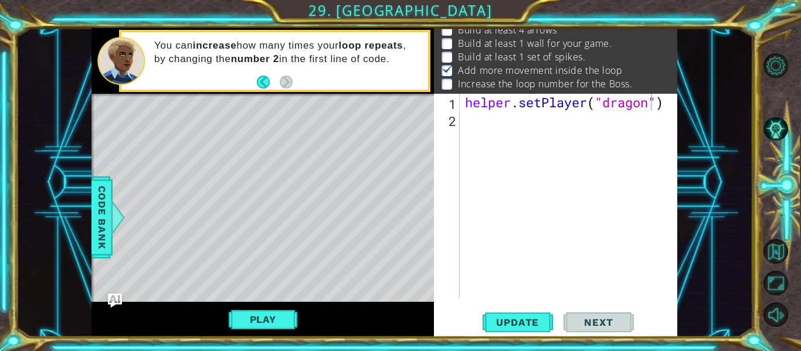
scroll to position [30, 0]
click at [484, 120] on div "helper . setPlayer ( "dragon" )" at bounding box center [572, 213] width 218 height 238
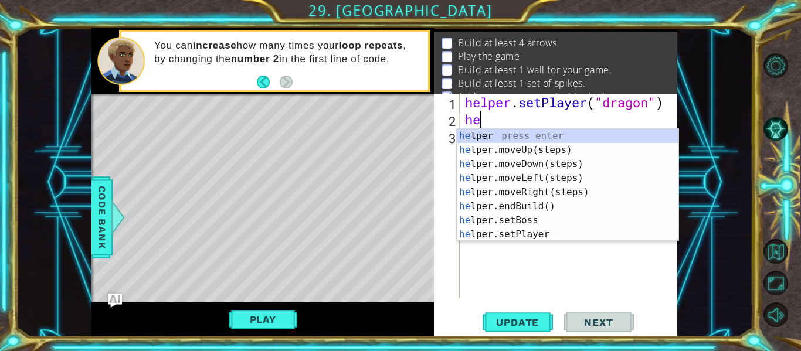
scroll to position [0, 1]
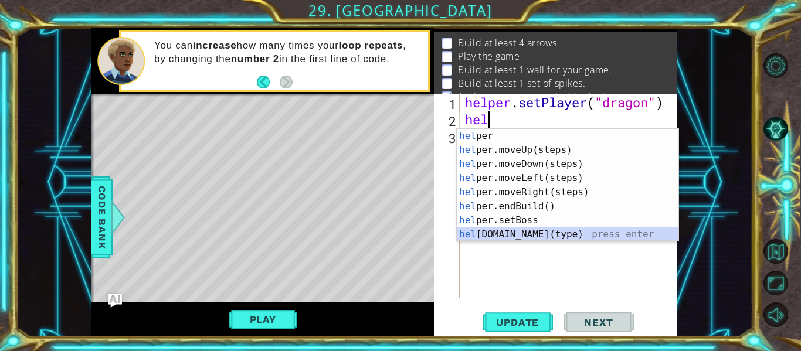
click at [509, 239] on div "hel per press enter hel per.moveUp(steps) press enter hel per.moveDown(steps) p…" at bounding box center [568, 199] width 222 height 141
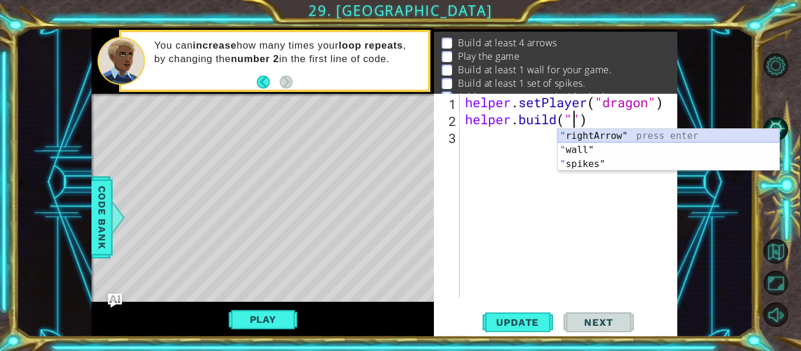
click at [637, 138] on div "" rightArrow" press enter " wall" press enter " spikes" press enter" at bounding box center [669, 164] width 222 height 70
type textarea "[DOMAIN_NAME]("rightArrow")"
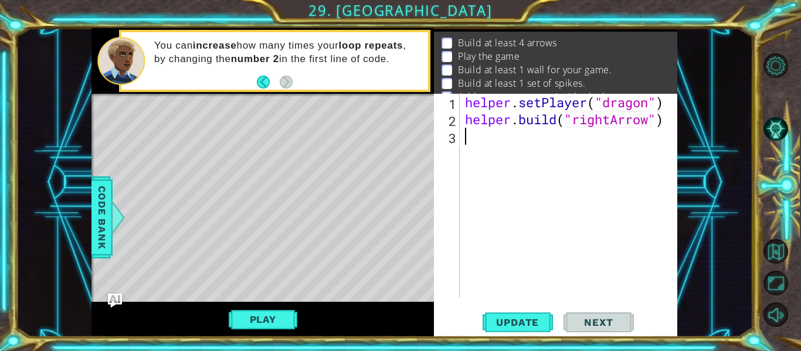
click at [604, 134] on div "helper . setPlayer ( "dragon" ) helper . build ( "rightArrow" )" at bounding box center [572, 213] width 218 height 238
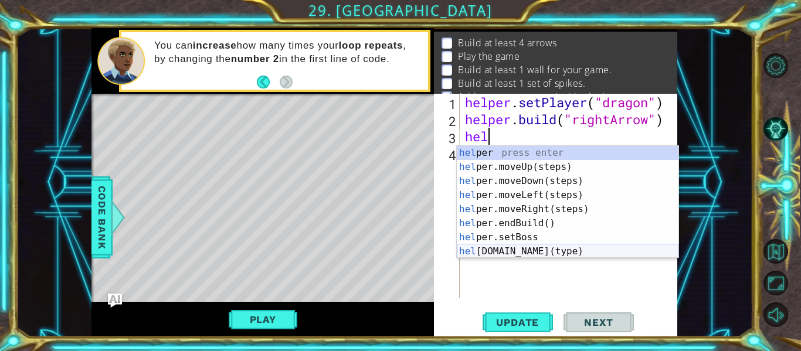
click at [561, 250] on div "hel per press enter hel per.moveUp(steps) press enter hel per.moveDown(steps) p…" at bounding box center [568, 216] width 222 height 141
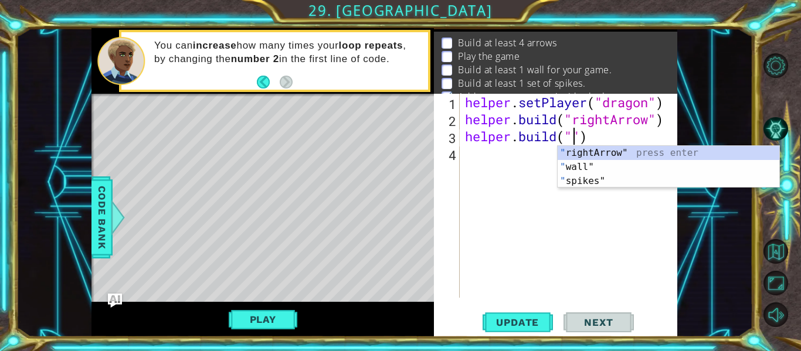
type textarea "[DOMAIN_NAME]("r")"
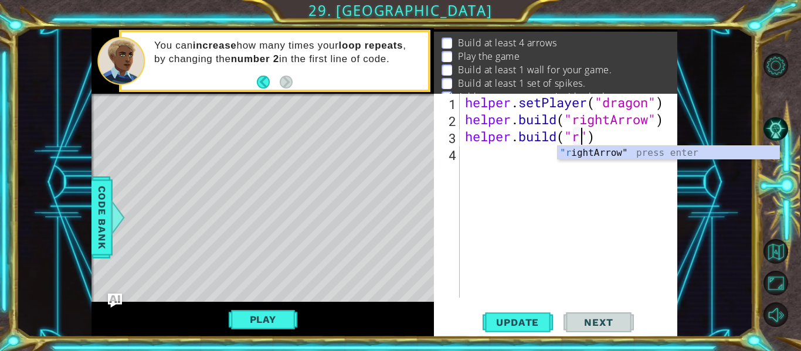
click at [574, 162] on div "helper . setPlayer ( "dragon" ) helper . build ( "rightArrow" ) helper . build …" at bounding box center [572, 213] width 218 height 238
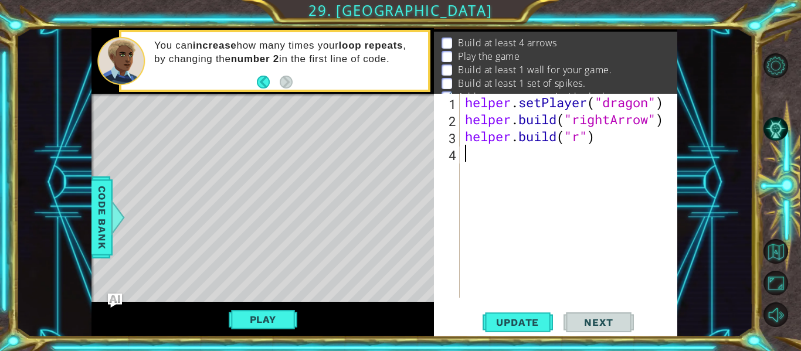
click at [581, 143] on div "helper . setPlayer ( "dragon" ) helper . build ( "rightArrow" ) helper . build …" at bounding box center [572, 213] width 218 height 238
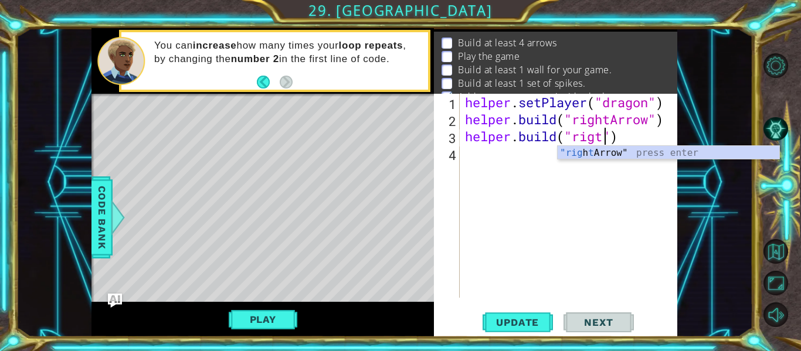
scroll to position [0, 7]
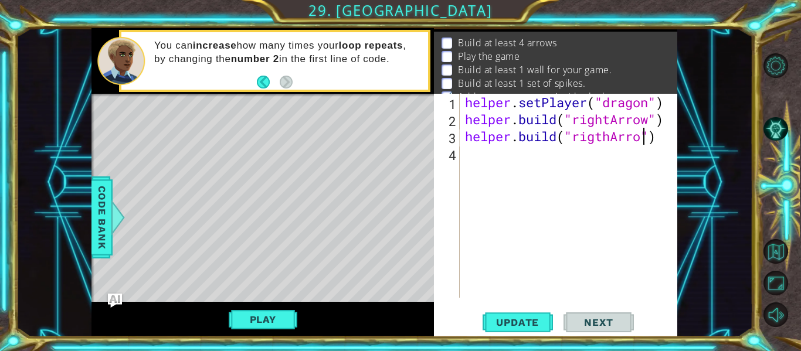
type textarea "[DOMAIN_NAME]("rigthArrow")"
click at [565, 151] on div "helper . setPlayer ( "dragon" ) helper . build ( "rightArrow" ) helper . build …" at bounding box center [572, 213] width 218 height 238
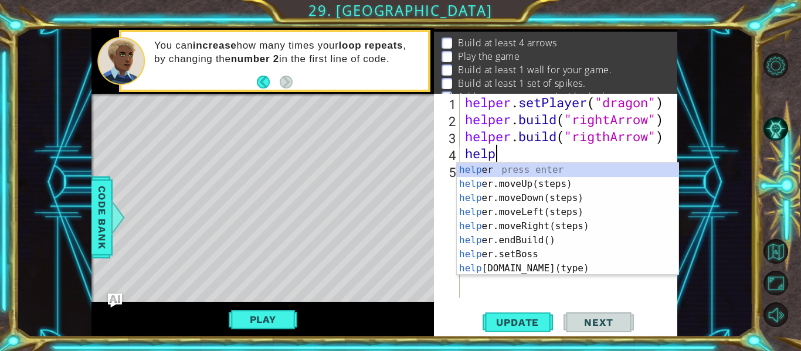
type textarea "helper"
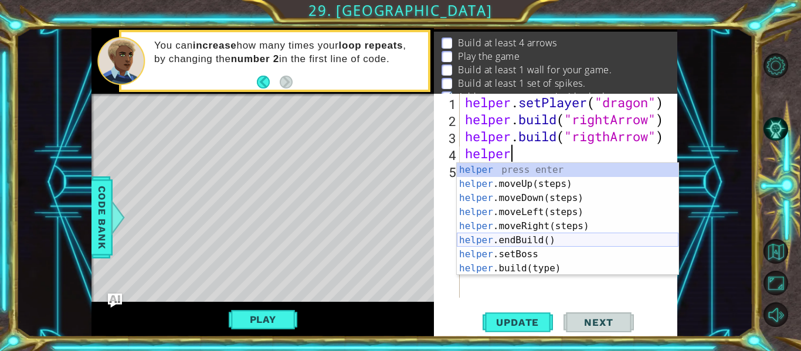
click at [543, 236] on div "helper press enter helper .moveUp(steps) press enter helper .moveDown(steps) pr…" at bounding box center [568, 233] width 222 height 141
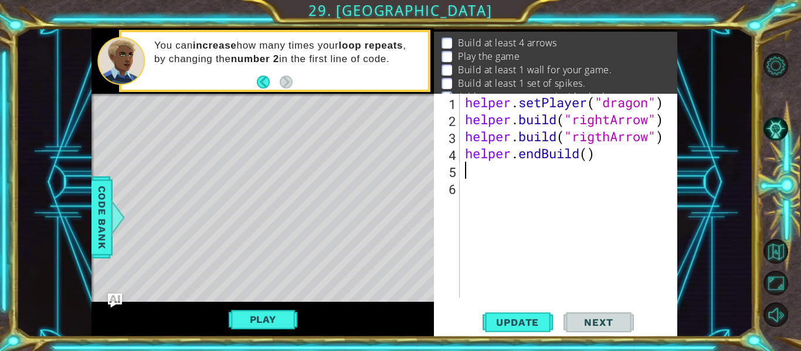
click at [601, 161] on div "helper . setPlayer ( "dragon" ) helper . build ( "rightArrow" ) helper . build …" at bounding box center [572, 213] width 218 height 238
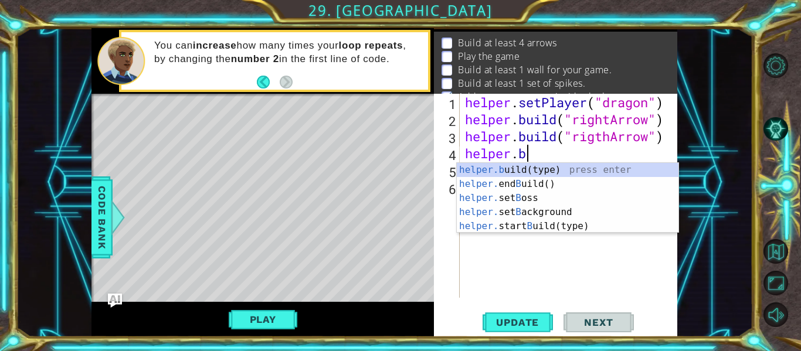
scroll to position [0, 2]
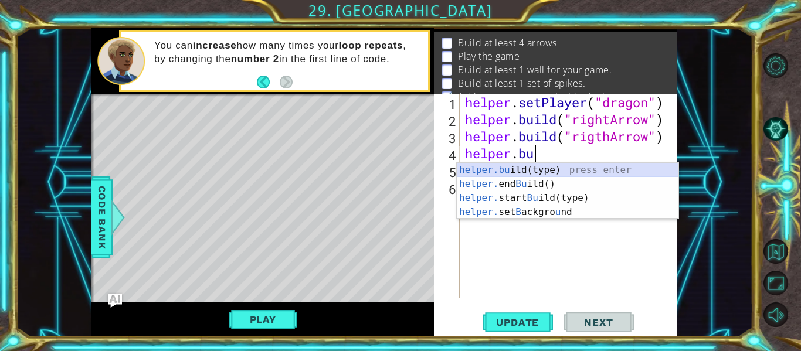
click at [624, 175] on div "helper.bu ild(type) press enter helper. end Bu ild() press enter helper. start …" at bounding box center [568, 205] width 222 height 84
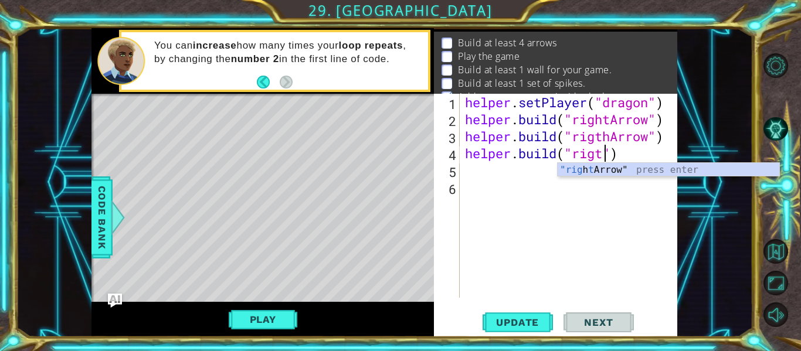
scroll to position [0, 7]
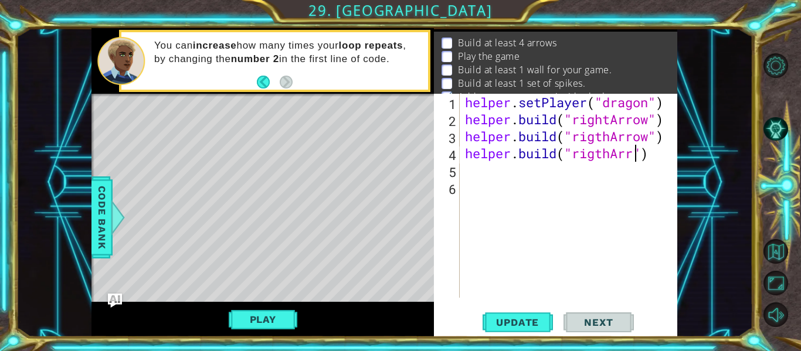
type textarea "[DOMAIN_NAME]("rigthArrow")"
click at [486, 175] on div "helper . setPlayer ( "dragon" ) helper . build ( "rightArrow" ) helper . build …" at bounding box center [572, 213] width 218 height 238
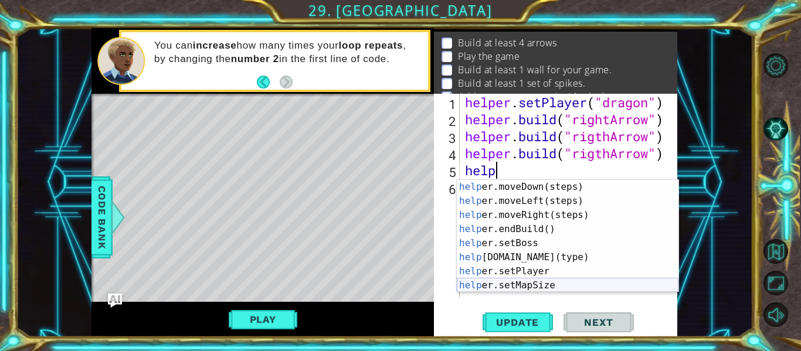
scroll to position [31, 0]
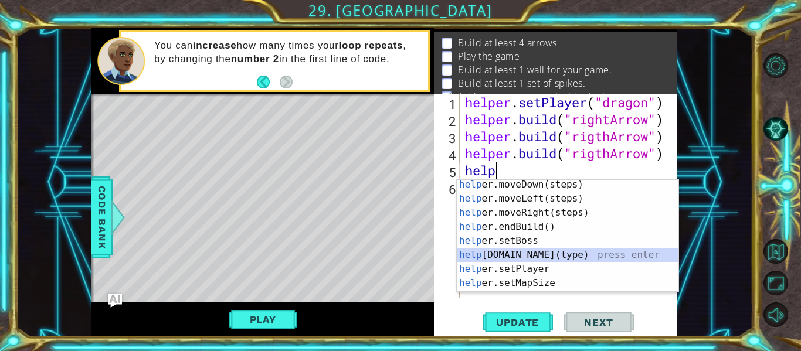
click at [504, 251] on div "help er.moveDown(steps) press enter help er.moveLeft(steps) press enter help er…" at bounding box center [568, 248] width 222 height 141
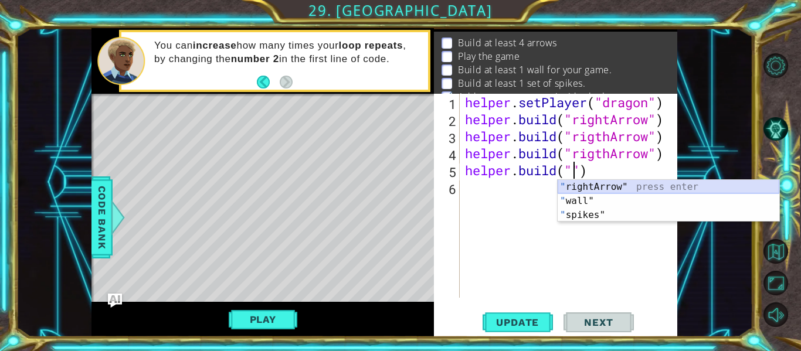
click at [598, 188] on div "" rightArrow" press enter " wall" press enter " spikes" press enter" at bounding box center [669, 215] width 222 height 70
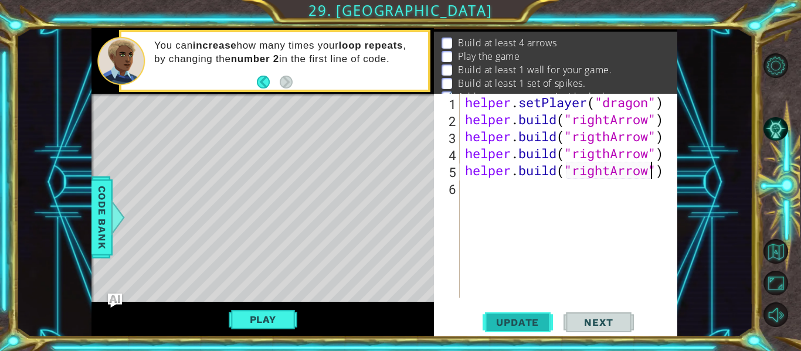
type textarea "[DOMAIN_NAME]("rightArrow")"
click at [516, 316] on button "Update" at bounding box center [518, 323] width 70 height 24
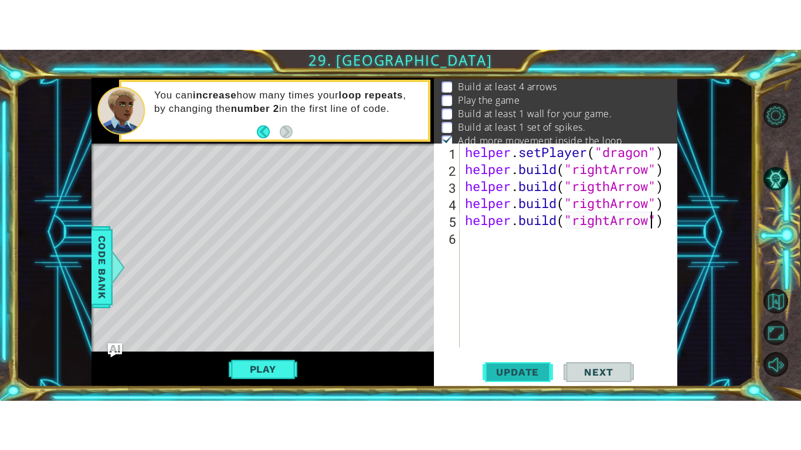
scroll to position [23, 0]
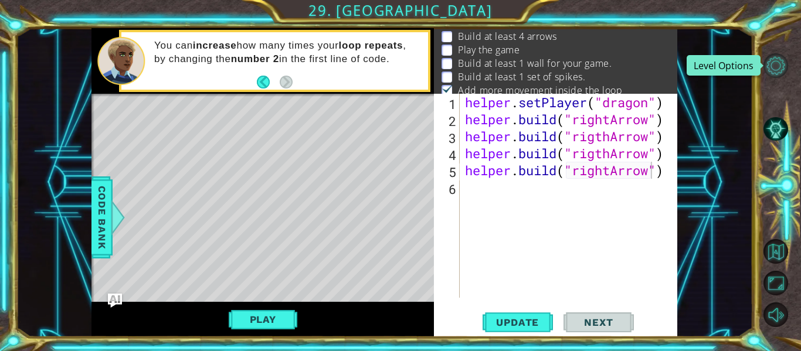
click at [775, 71] on button "Level Options" at bounding box center [776, 65] width 25 height 25
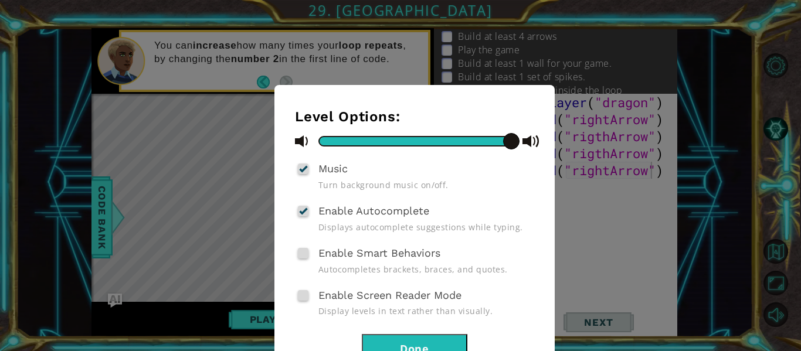
click at [389, 338] on button "Done" at bounding box center [415, 347] width 106 height 26
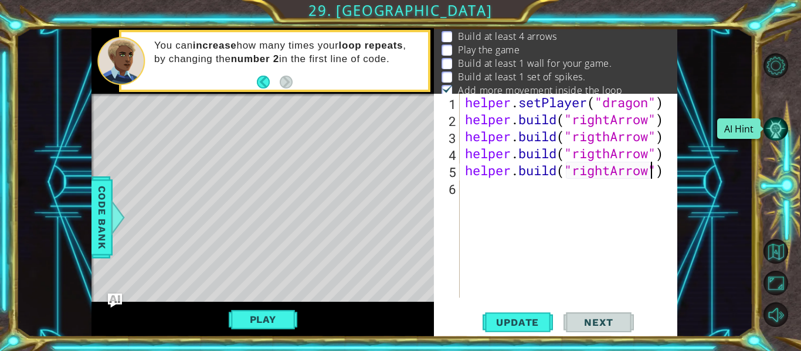
click at [772, 124] on button "AI Hint" at bounding box center [776, 129] width 25 height 25
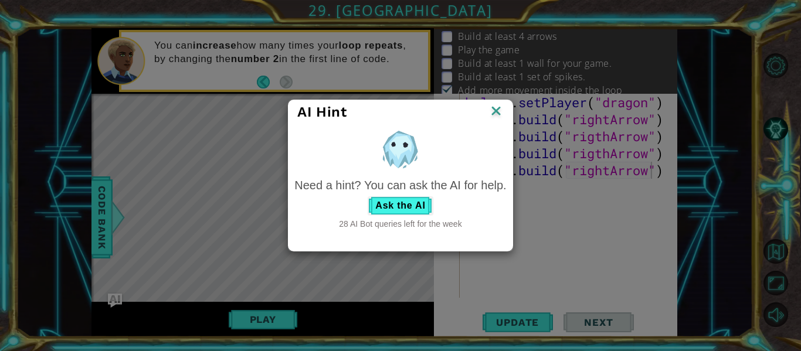
click at [498, 113] on img at bounding box center [496, 112] width 15 height 18
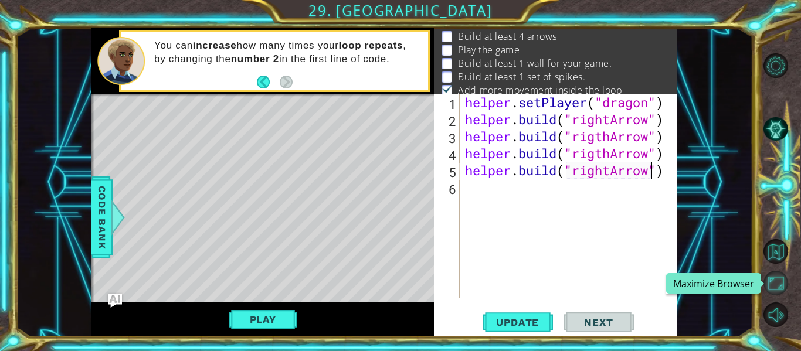
click at [773, 282] on button "Maximize Browser" at bounding box center [776, 283] width 25 height 25
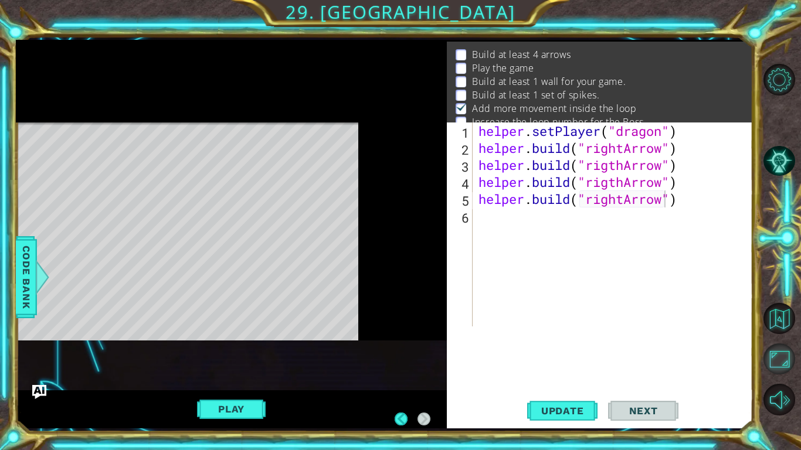
scroll to position [29, 0]
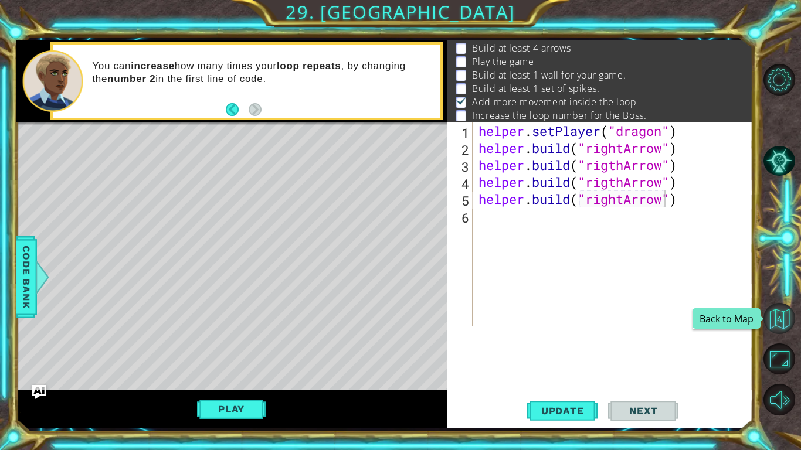
click at [776, 331] on button "Back to Map" at bounding box center [780, 319] width 32 height 32
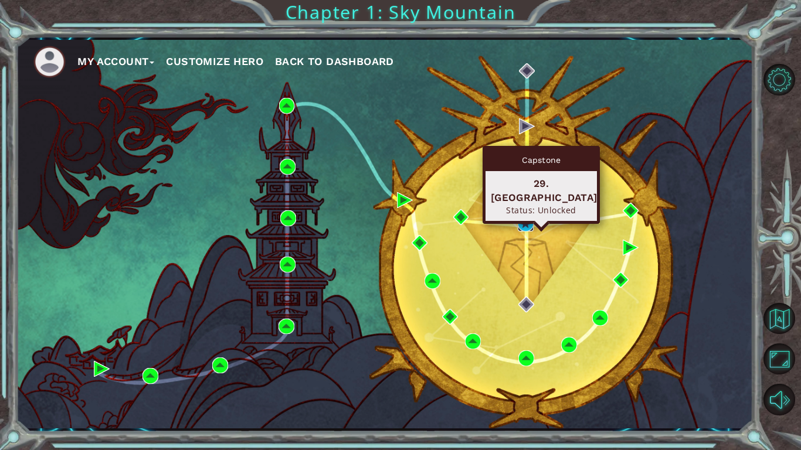
click at [528, 219] on img at bounding box center [526, 224] width 16 height 16
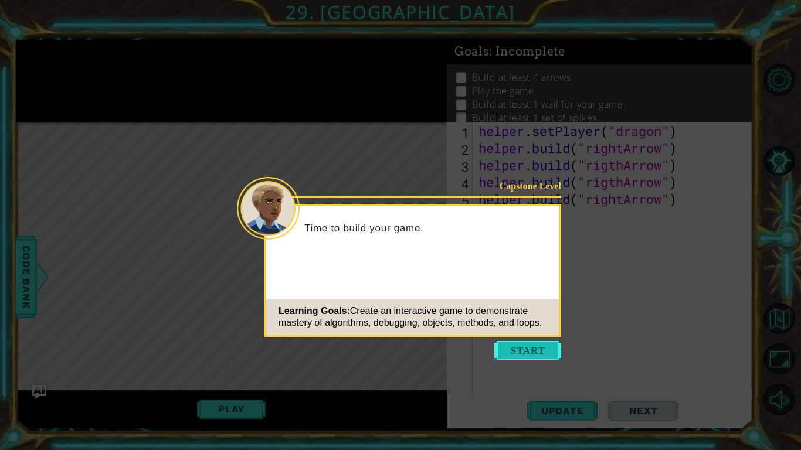
click at [526, 344] on button "Start" at bounding box center [527, 350] width 67 height 19
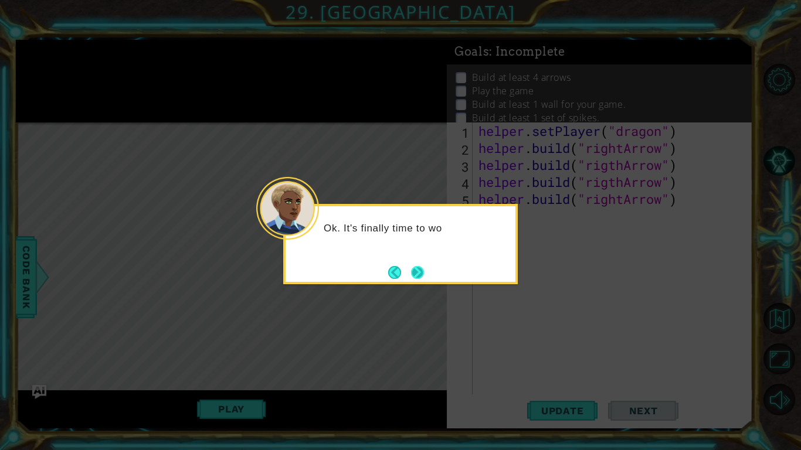
click at [422, 272] on button "Next" at bounding box center [417, 273] width 16 height 16
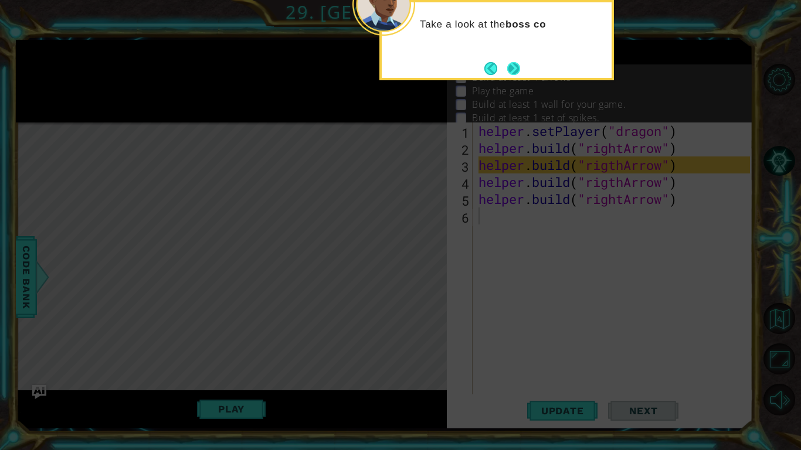
click at [510, 61] on button "Next" at bounding box center [514, 68] width 15 height 15
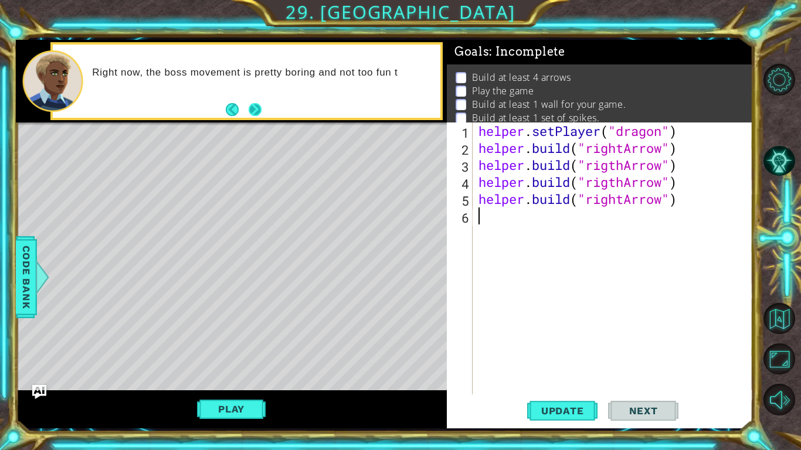
click at [259, 113] on button "Next" at bounding box center [255, 109] width 16 height 16
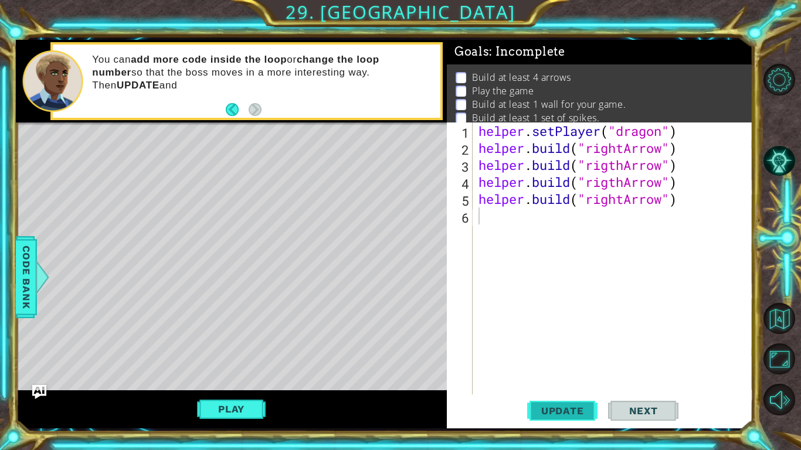
click at [553, 351] on button "Update" at bounding box center [562, 411] width 70 height 31
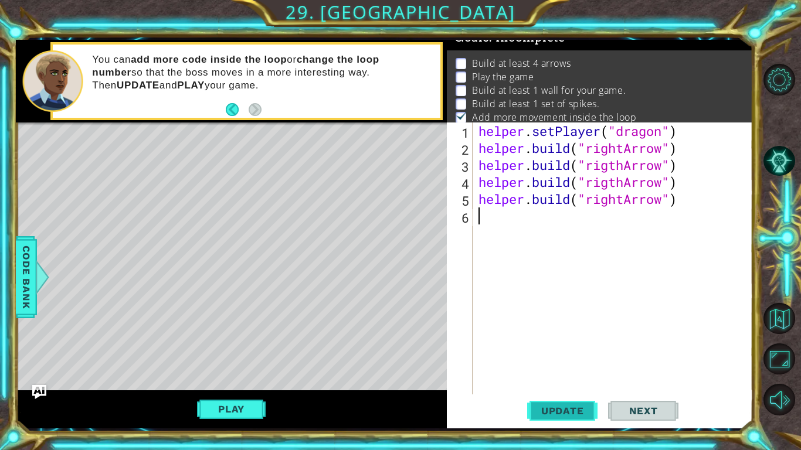
scroll to position [18, 0]
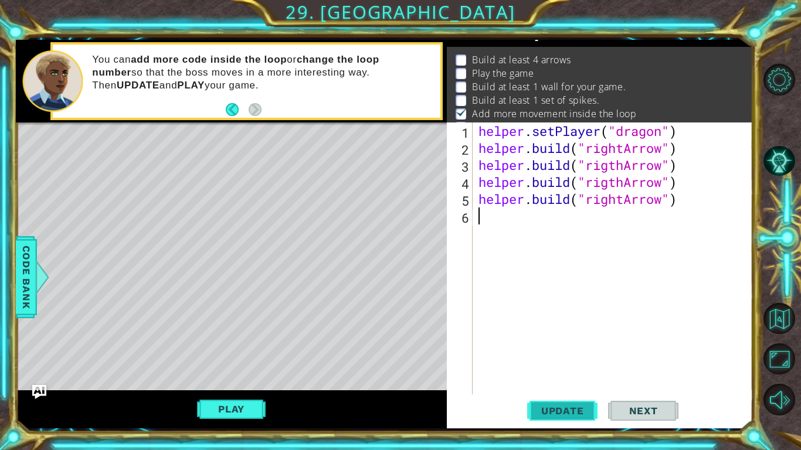
click at [553, 351] on button "Update" at bounding box center [562, 411] width 70 height 31
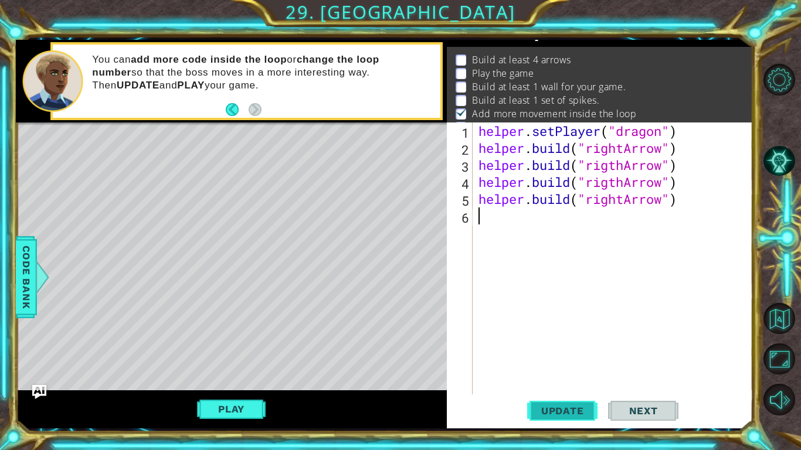
click at [543, 351] on span "Update" at bounding box center [563, 411] width 66 height 12
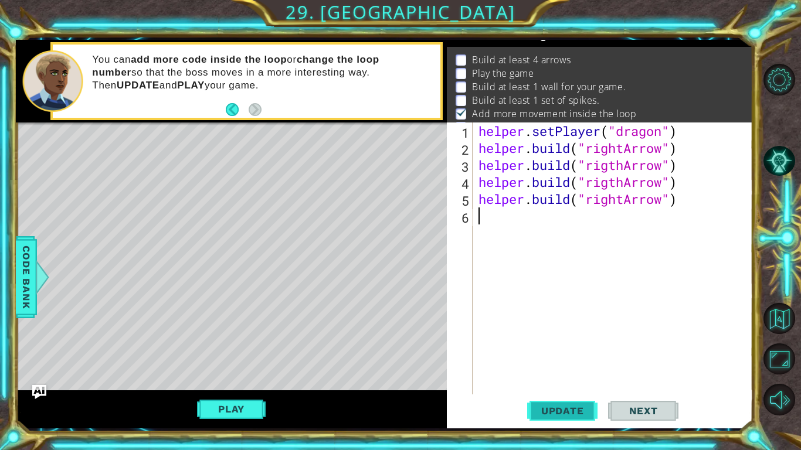
click at [543, 351] on span "Update" at bounding box center [563, 411] width 66 height 12
